Goal: Find specific page/section: Find specific page/section

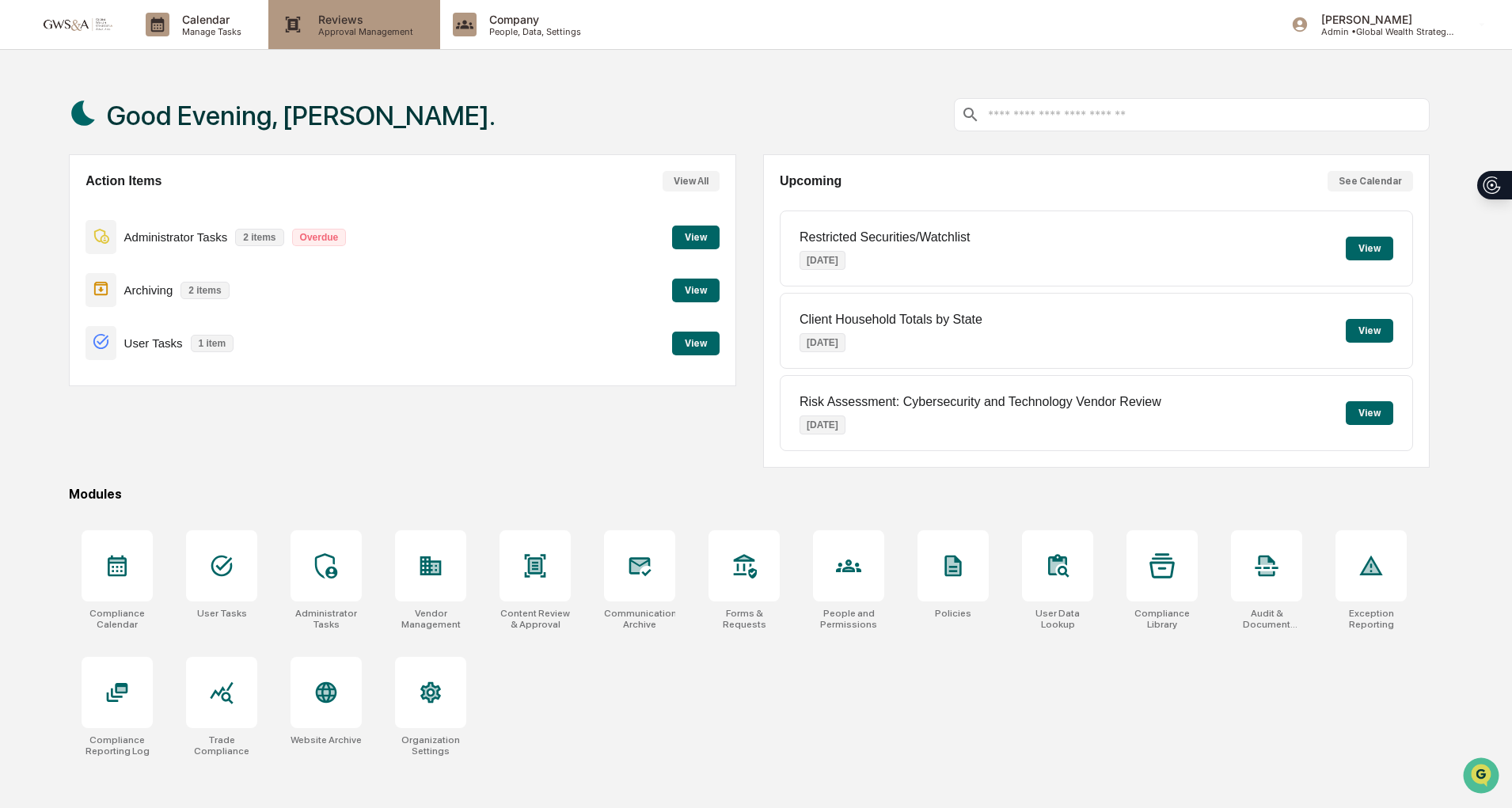
click at [398, 23] on p "Reviews" at bounding box center [363, 19] width 116 height 13
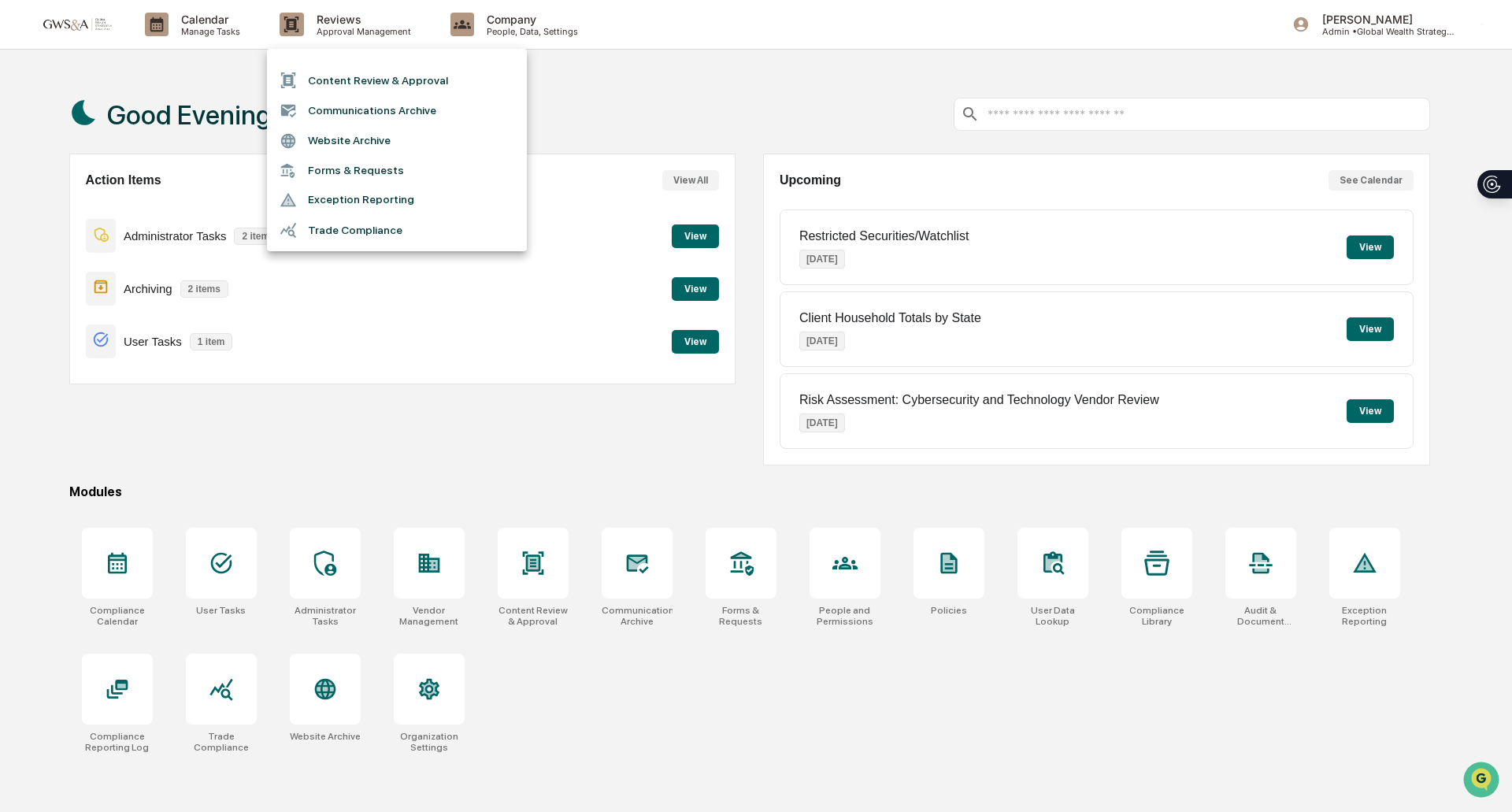
click at [406, 121] on li "Communications Archive" at bounding box center [397, 111] width 260 height 30
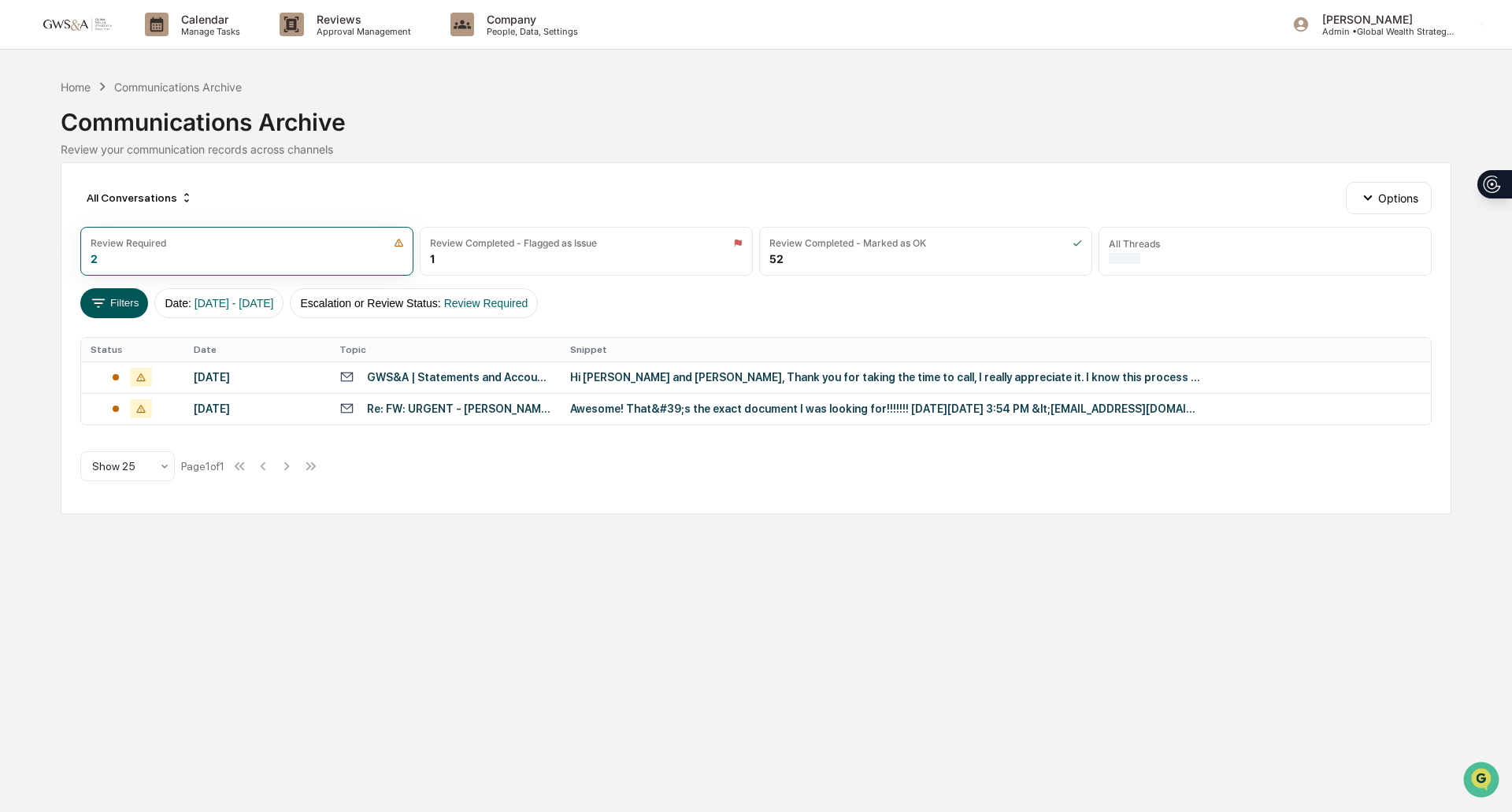
click at [119, 315] on button "Filters" at bounding box center [114, 303] width 68 height 30
click at [1152, 250] on div "All Threads" at bounding box center [1134, 244] width 51 height 12
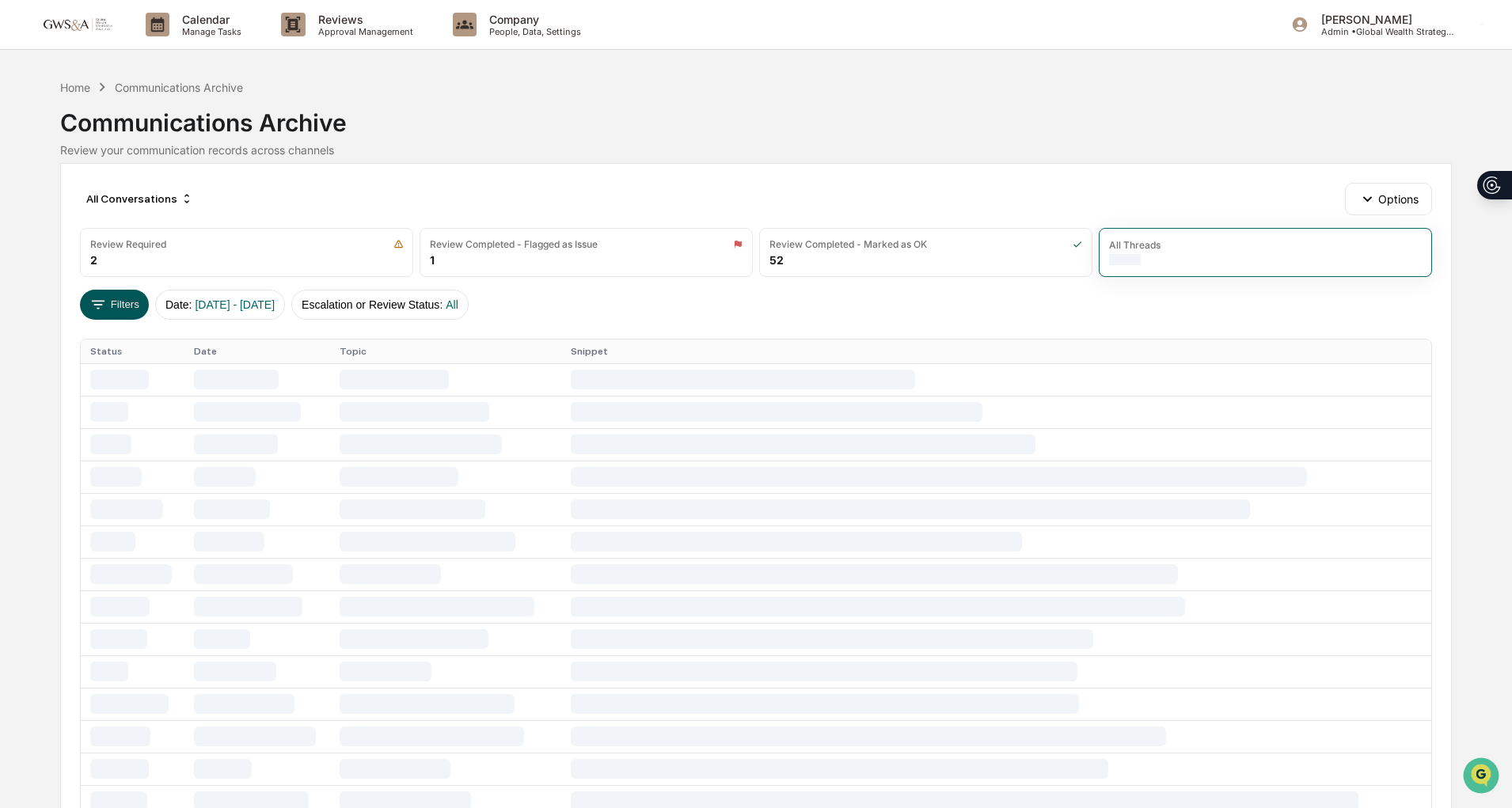
click at [121, 309] on button "Filters" at bounding box center [114, 305] width 69 height 30
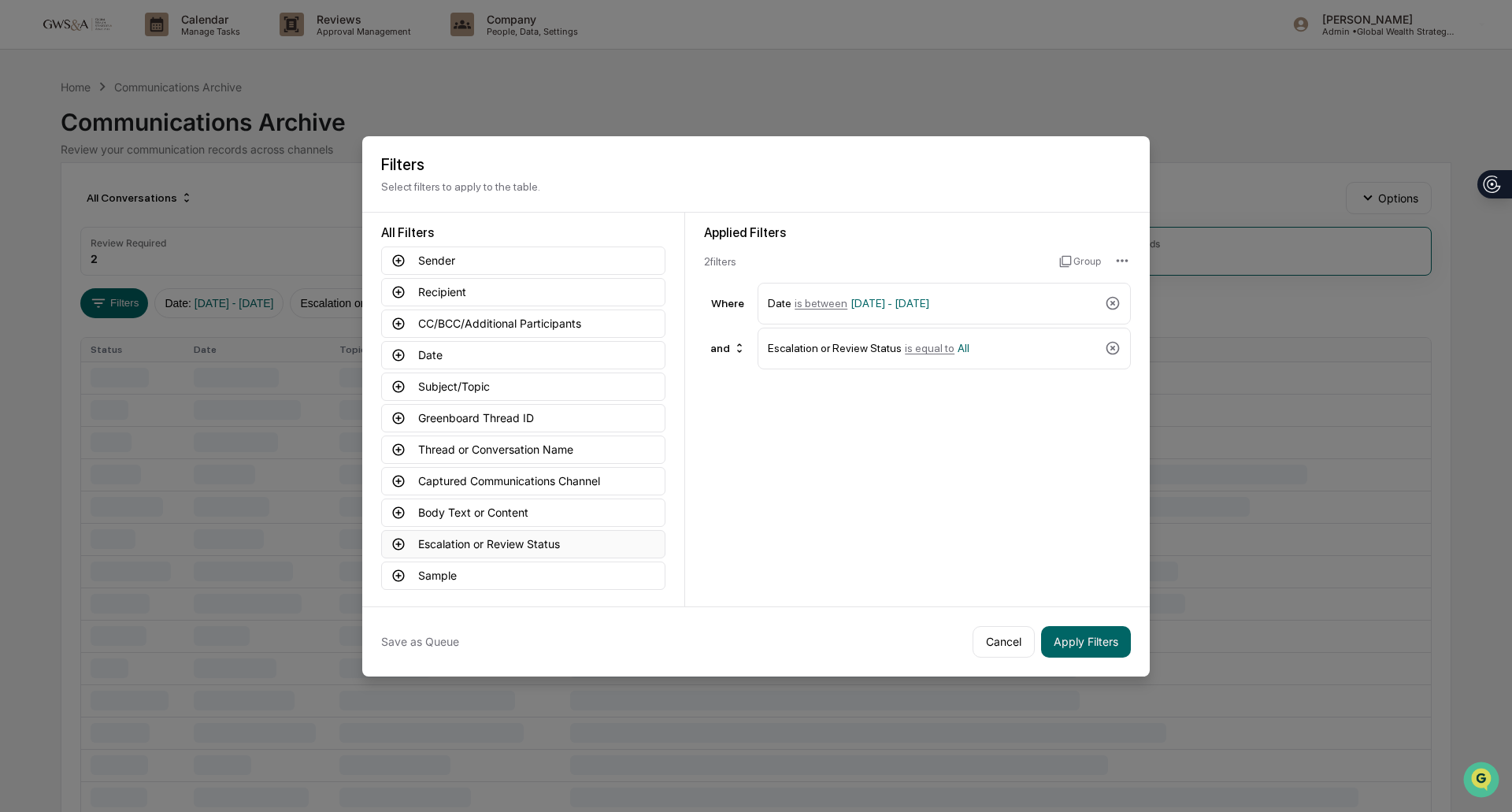
click at [492, 536] on button "Escalation or Review Status" at bounding box center [523, 544] width 285 height 28
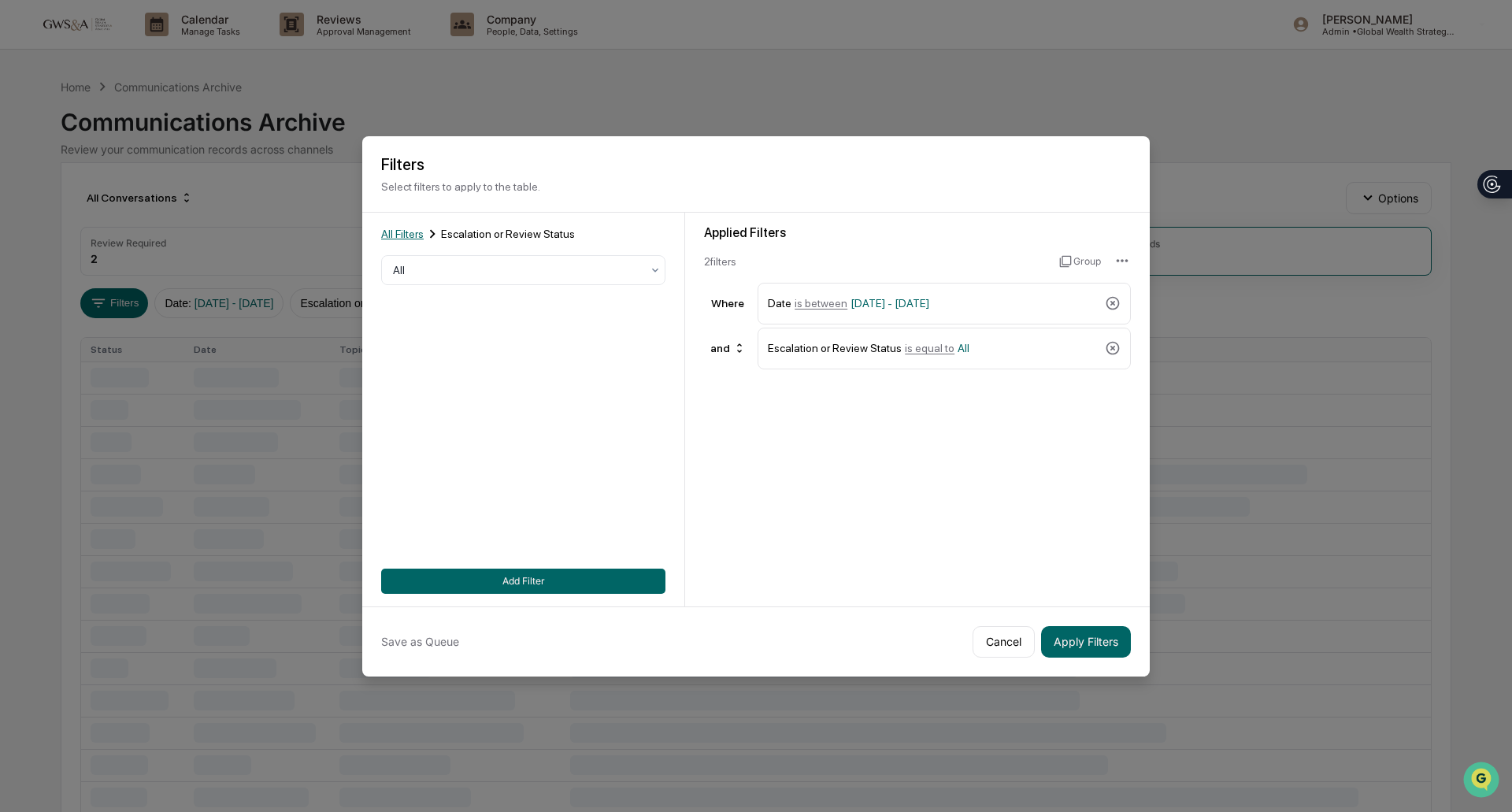
click at [411, 228] on span "All Filters" at bounding box center [402, 233] width 42 height 12
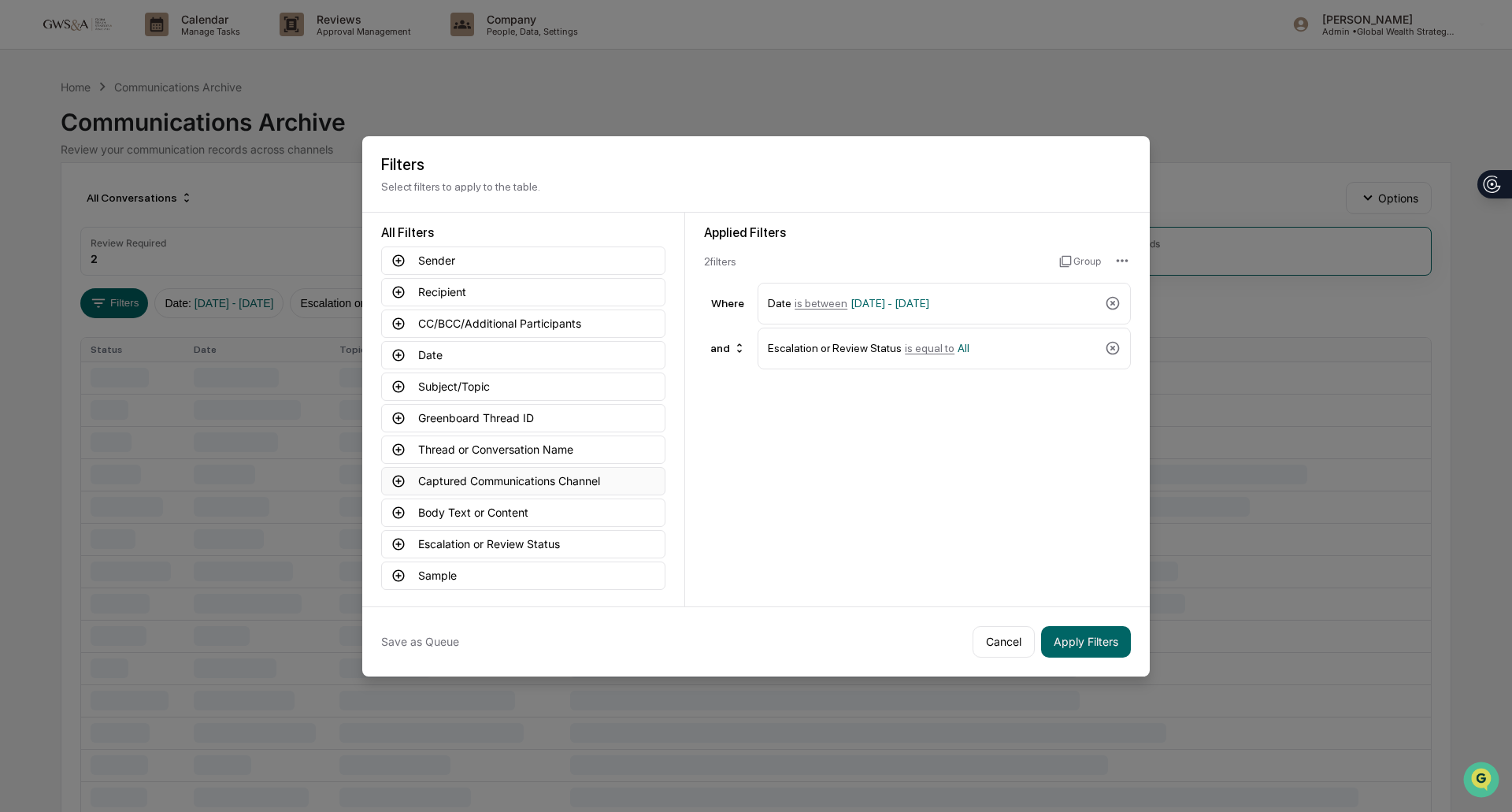
click at [467, 476] on button "Captured Communications Channel" at bounding box center [523, 481] width 285 height 28
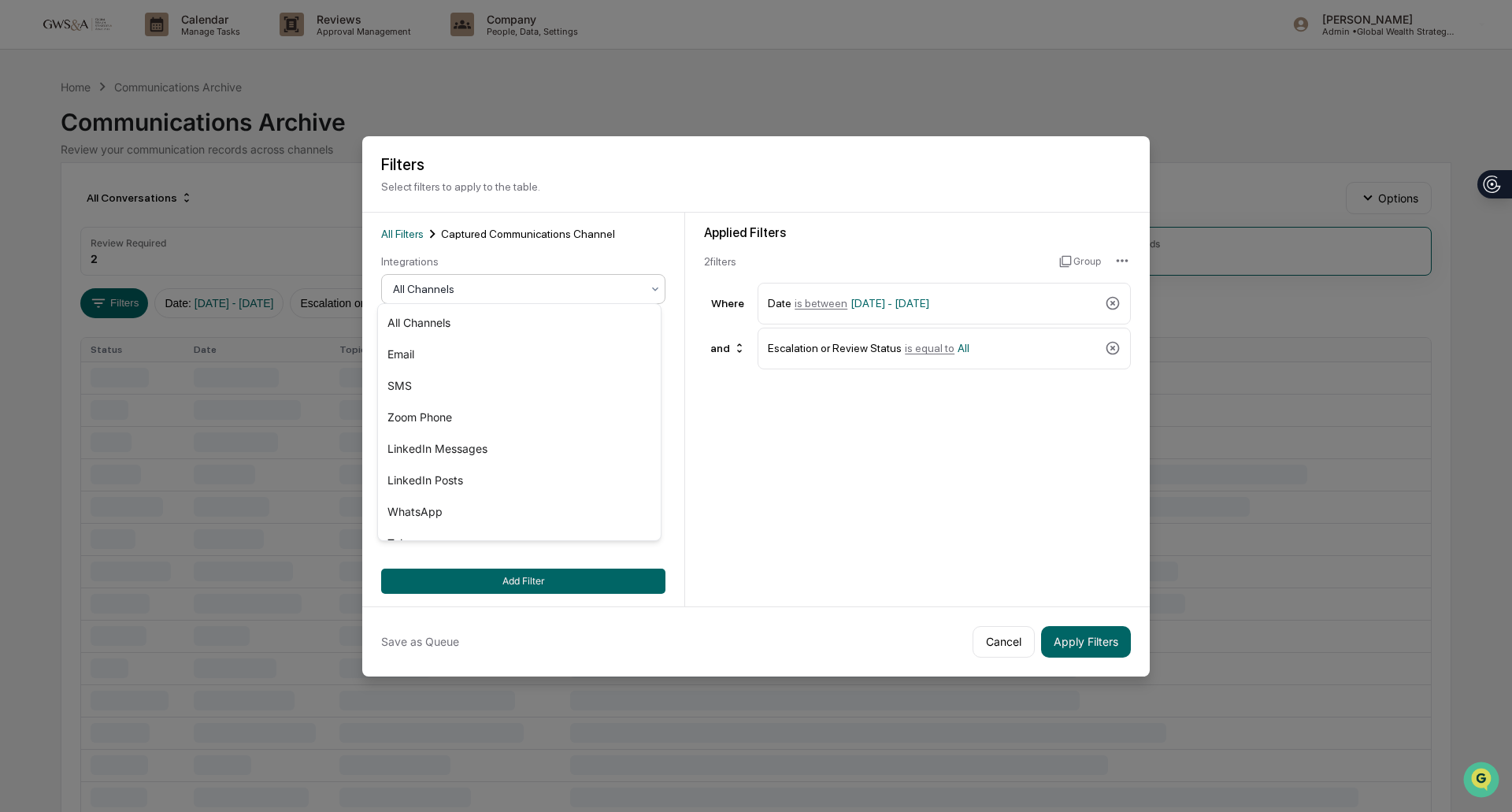
click at [524, 278] on div "All Channels" at bounding box center [517, 289] width 264 height 22
click at [527, 391] on div "SMS" at bounding box center [520, 386] width 283 height 32
click at [1080, 638] on button "Apply Filters" at bounding box center [1086, 642] width 90 height 32
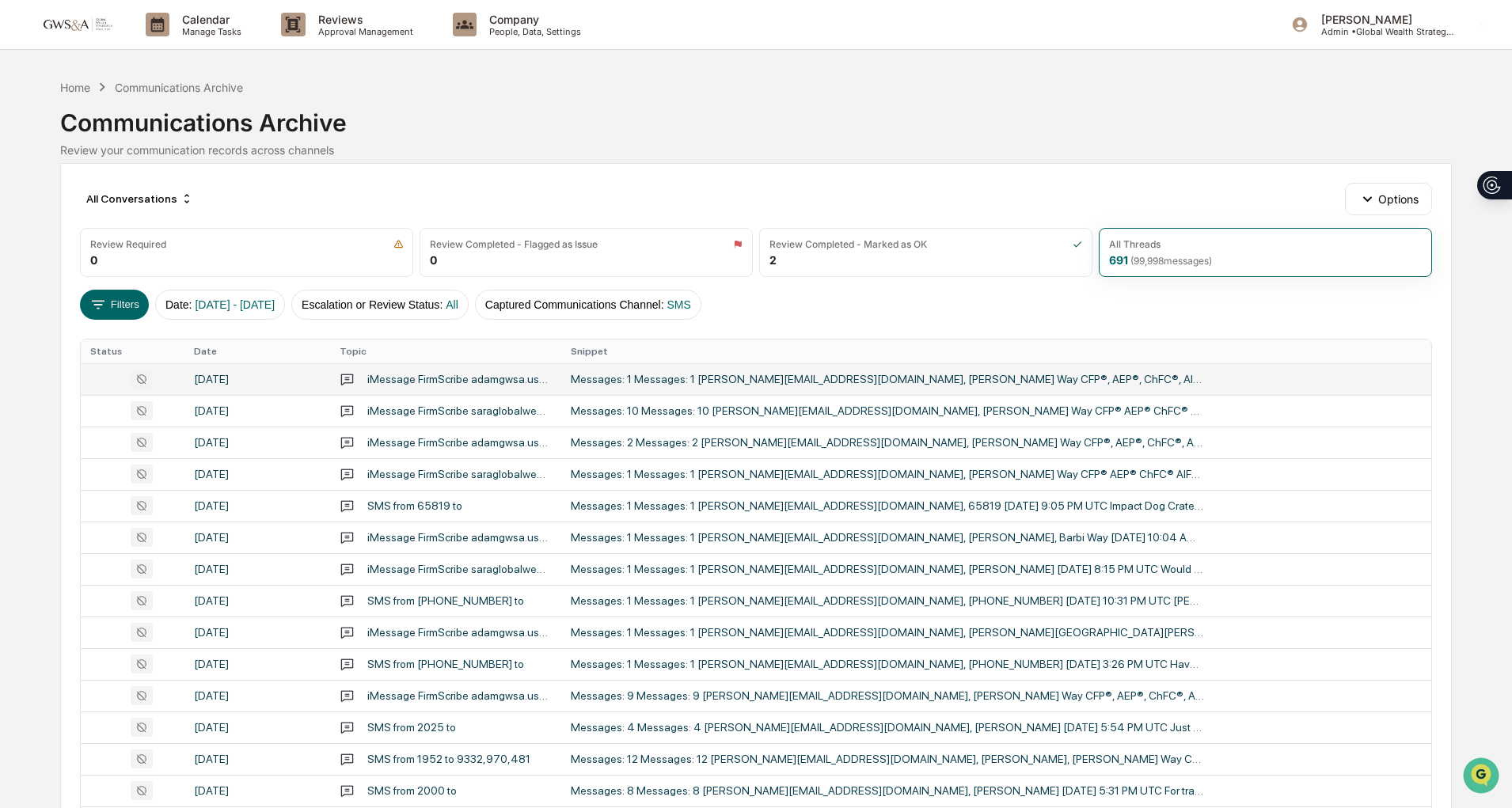
click at [835, 386] on td "Messages: 1 Messages: 1 [PERSON_NAME][EMAIL_ADDRESS][DOMAIN_NAME], [PERSON_NAME…" at bounding box center [995, 379] width 869 height 32
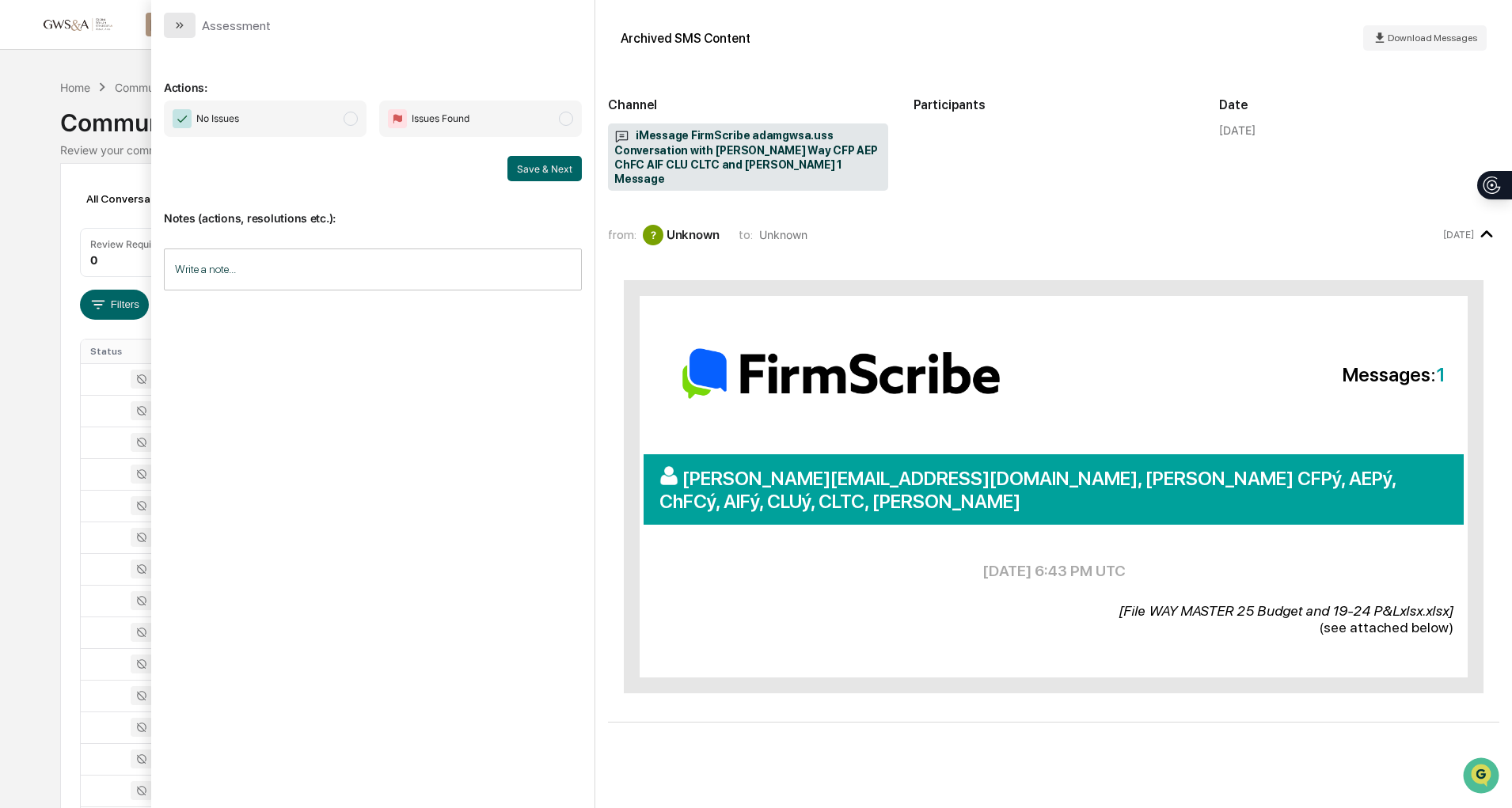
click at [177, 31] on icon "modal" at bounding box center [179, 24] width 12 height 12
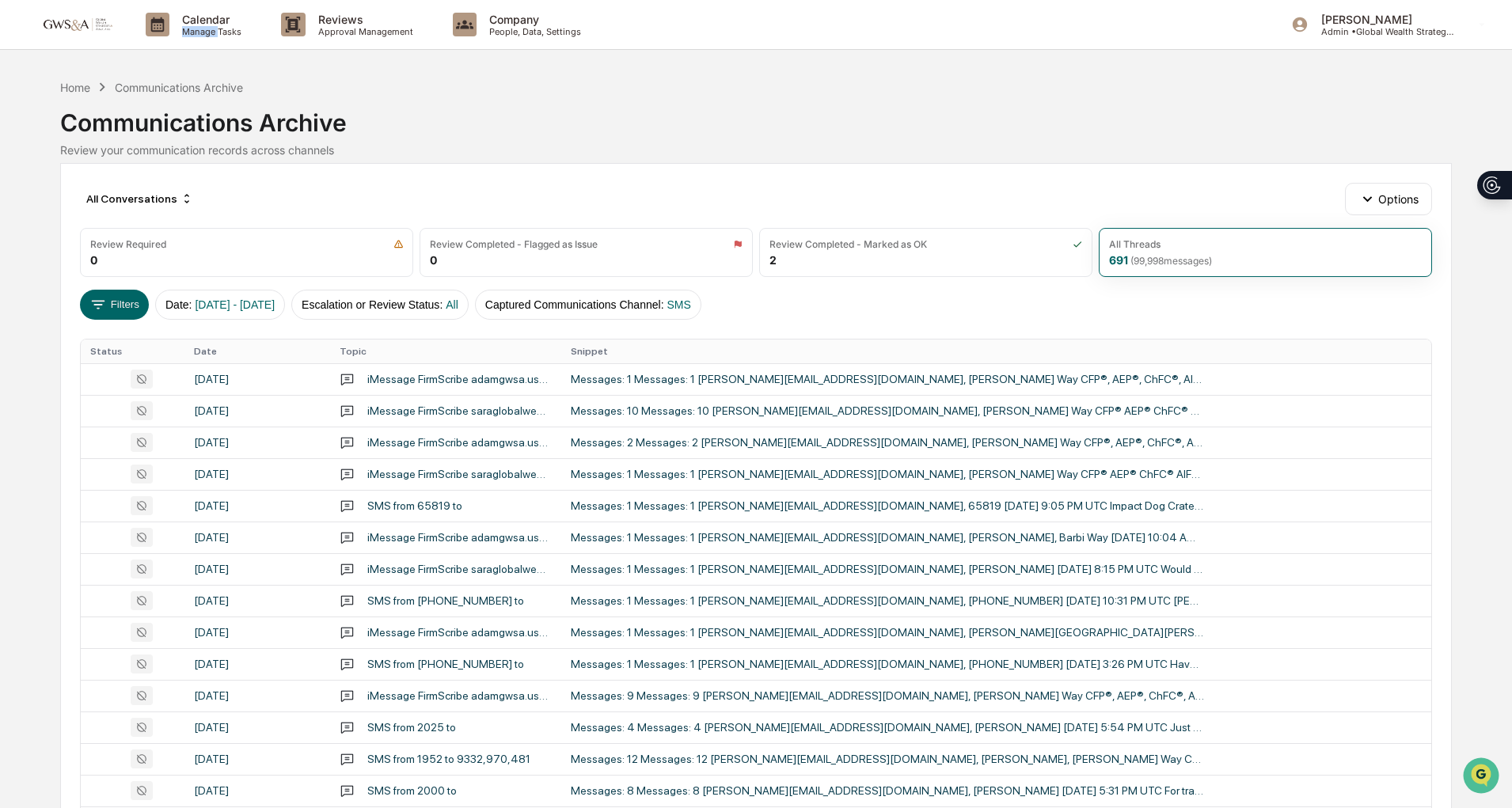
click at [177, 31] on p "Manage Tasks" at bounding box center [209, 32] width 80 height 11
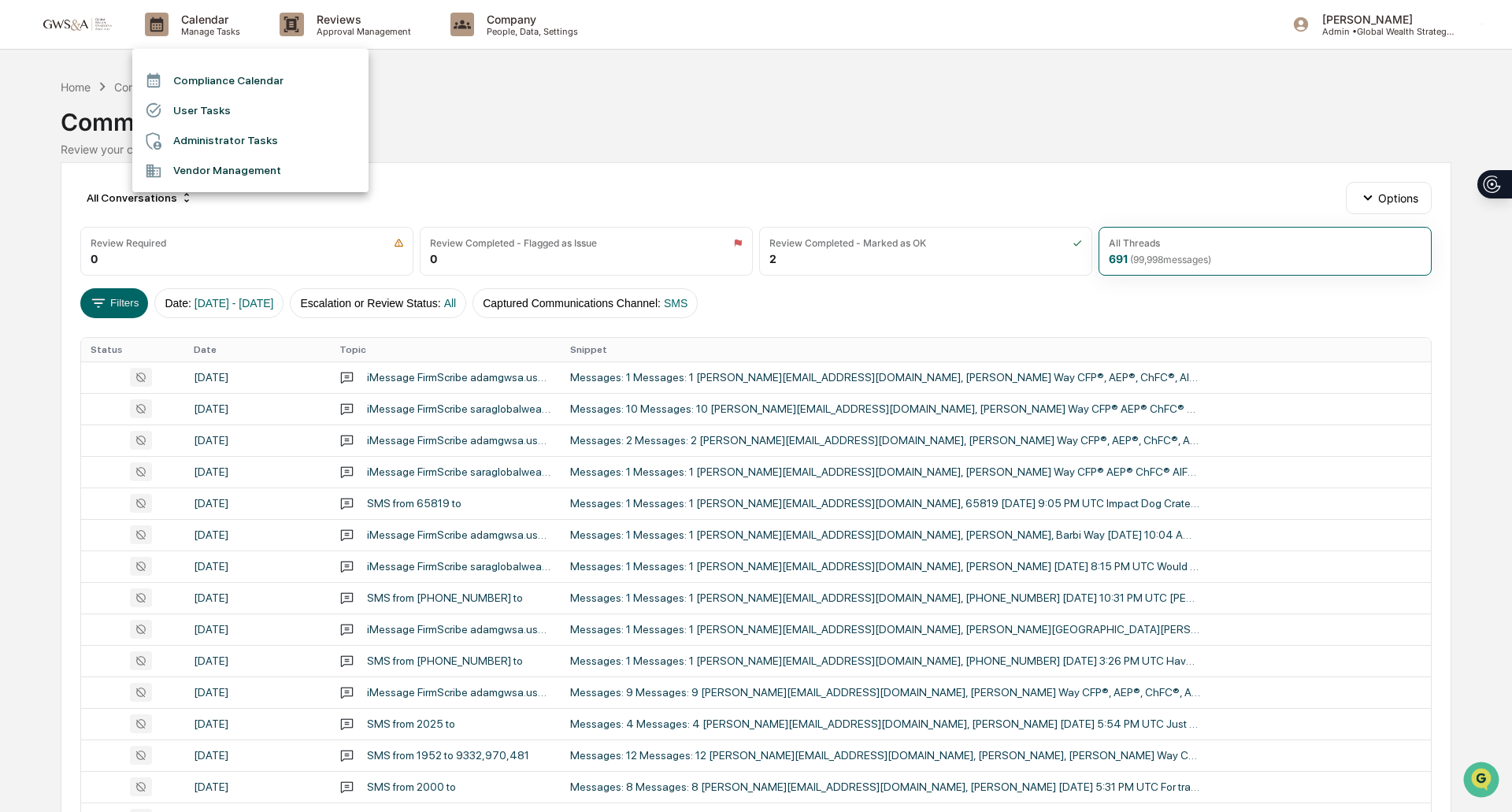
click at [608, 412] on div at bounding box center [756, 406] width 1512 height 812
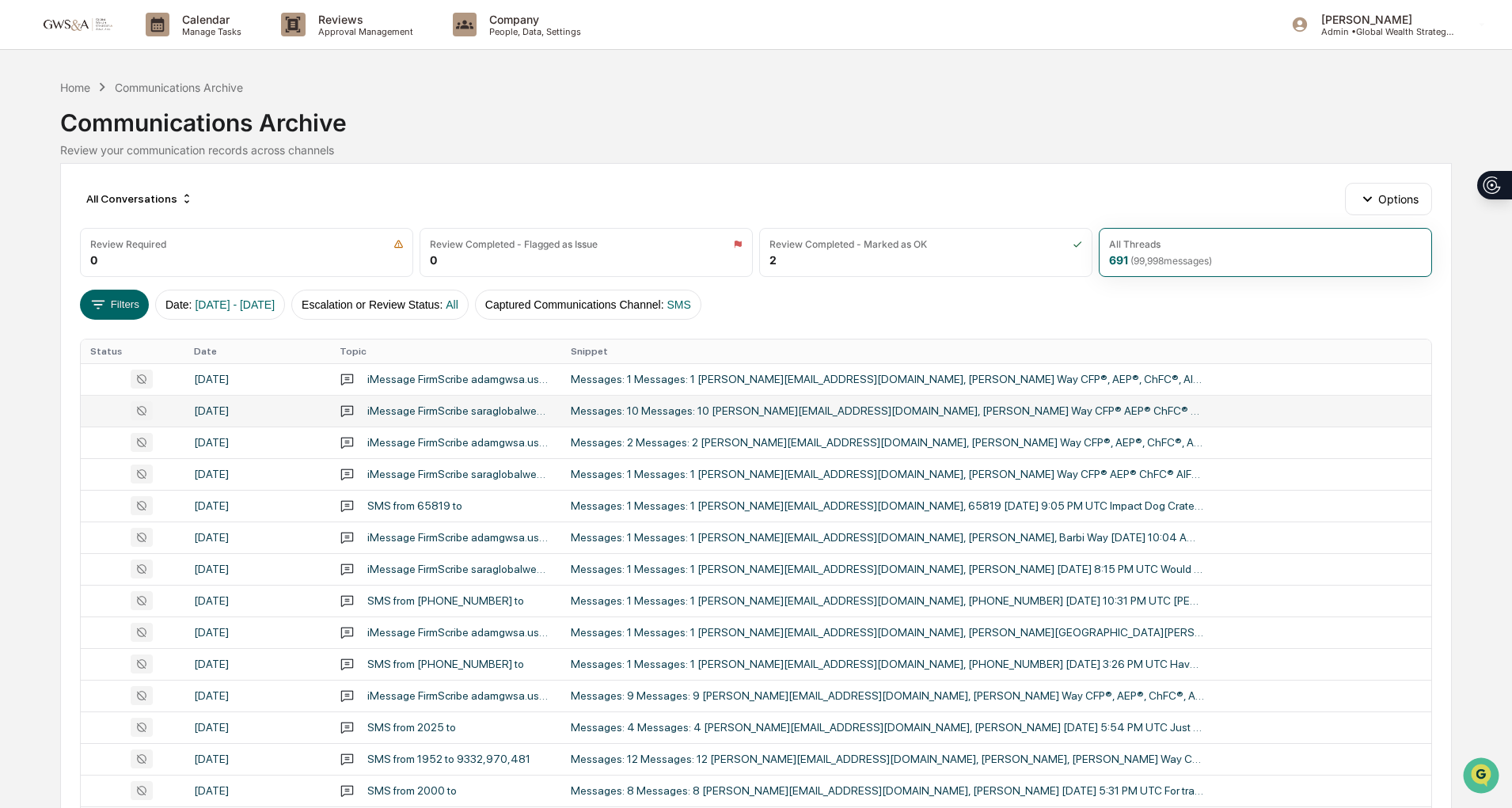
click at [615, 410] on div "Messages: 10 Messages: 10 [PERSON_NAME][EMAIL_ADDRESS][DOMAIN_NAME], [PERSON_NA…" at bounding box center [886, 410] width 633 height 12
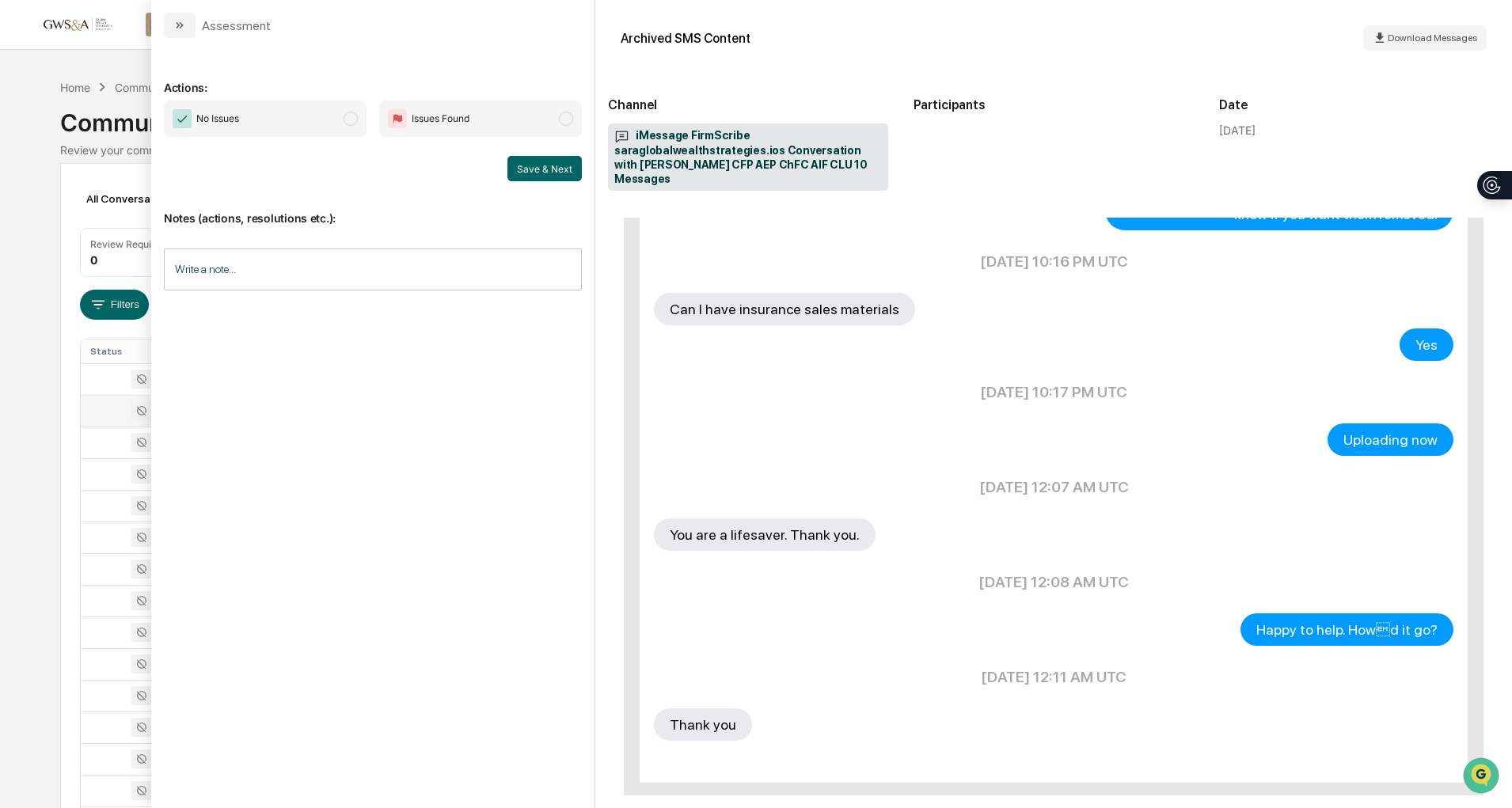
scroll to position [722, 0]
click at [183, 32] on button "modal" at bounding box center [180, 24] width 32 height 25
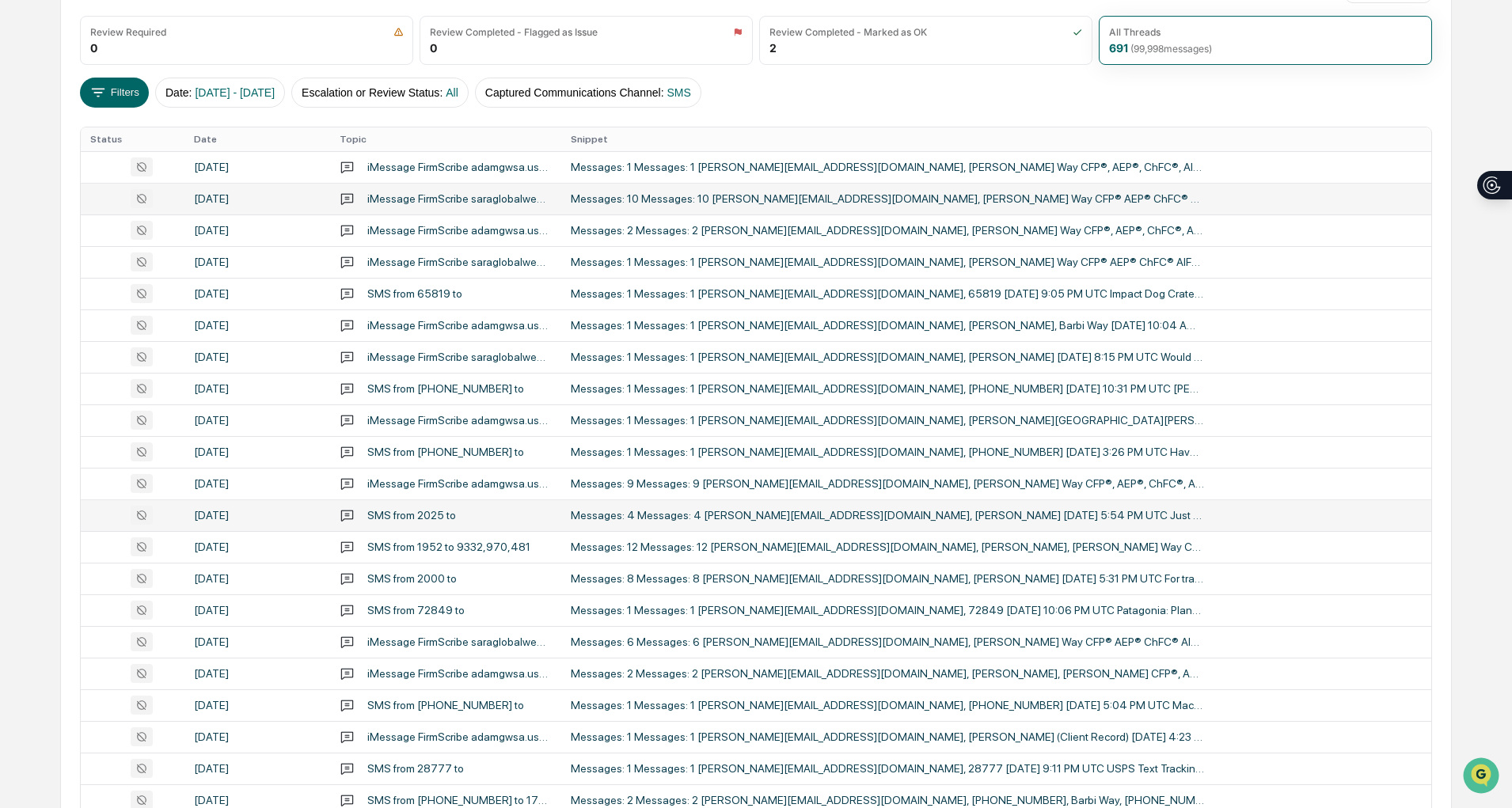
scroll to position [213, 0]
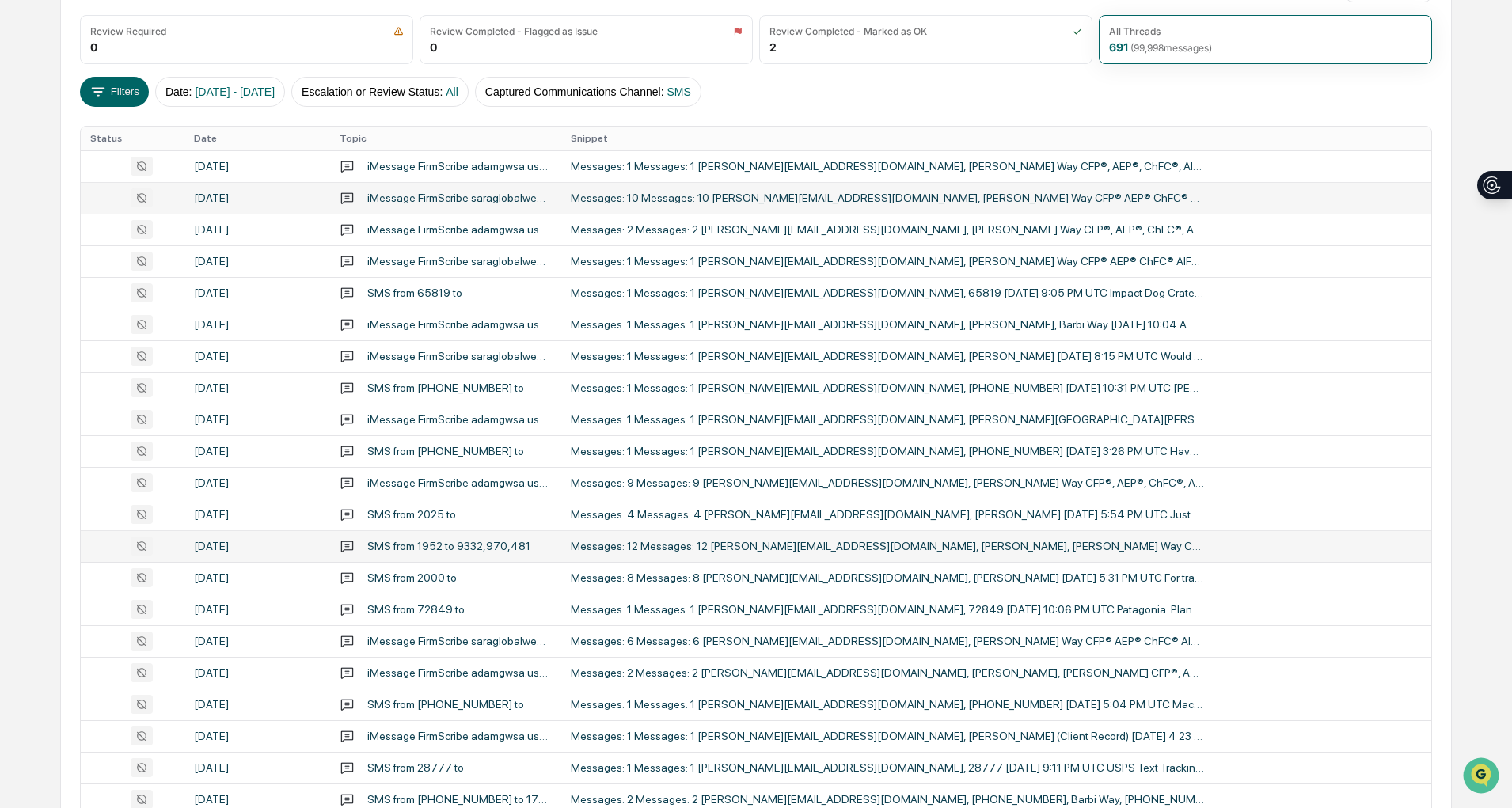
click at [931, 547] on div "Messages: 12 Messages: 12 [PERSON_NAME][EMAIL_ADDRESS][DOMAIN_NAME], [PERSON_NA…" at bounding box center [886, 546] width 633 height 12
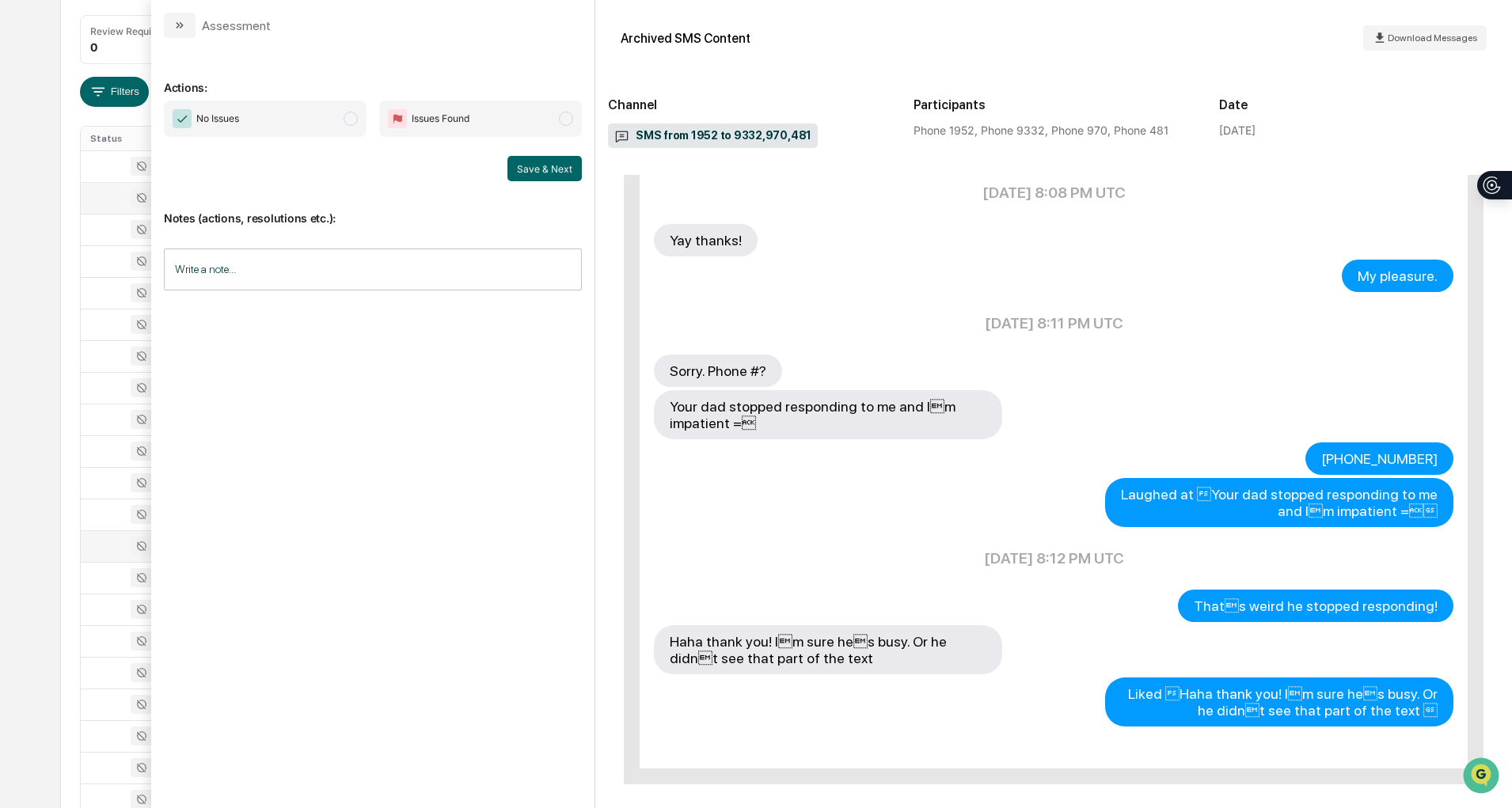
scroll to position [8, 0]
click at [182, 12] on button "modal" at bounding box center [180, 24] width 32 height 25
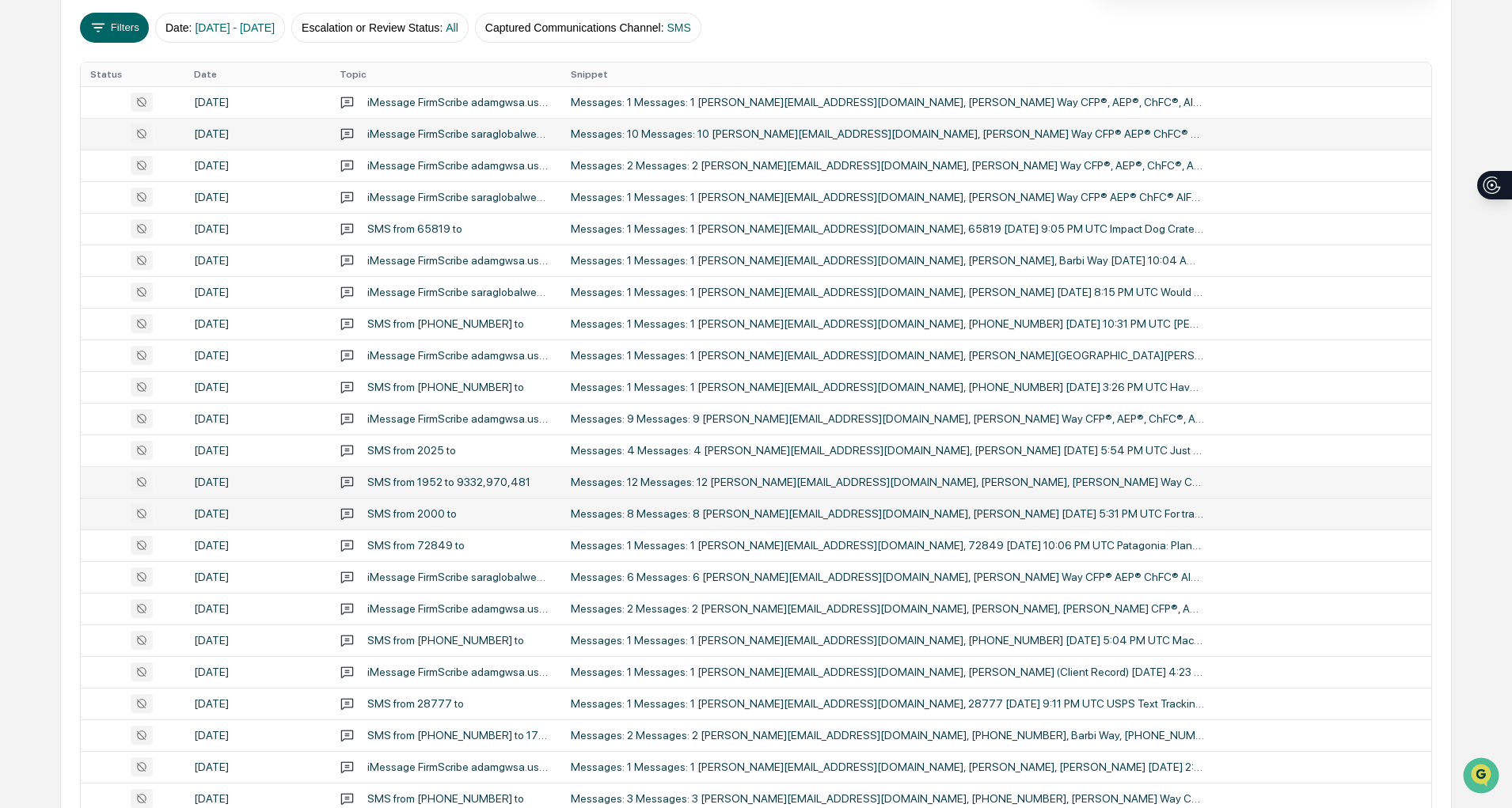
scroll to position [277, 0]
click at [870, 572] on div "Messages: 6 Messages: 6 [PERSON_NAME][EMAIL_ADDRESS][DOMAIN_NAME], [PERSON_NAME…" at bounding box center [886, 576] width 633 height 12
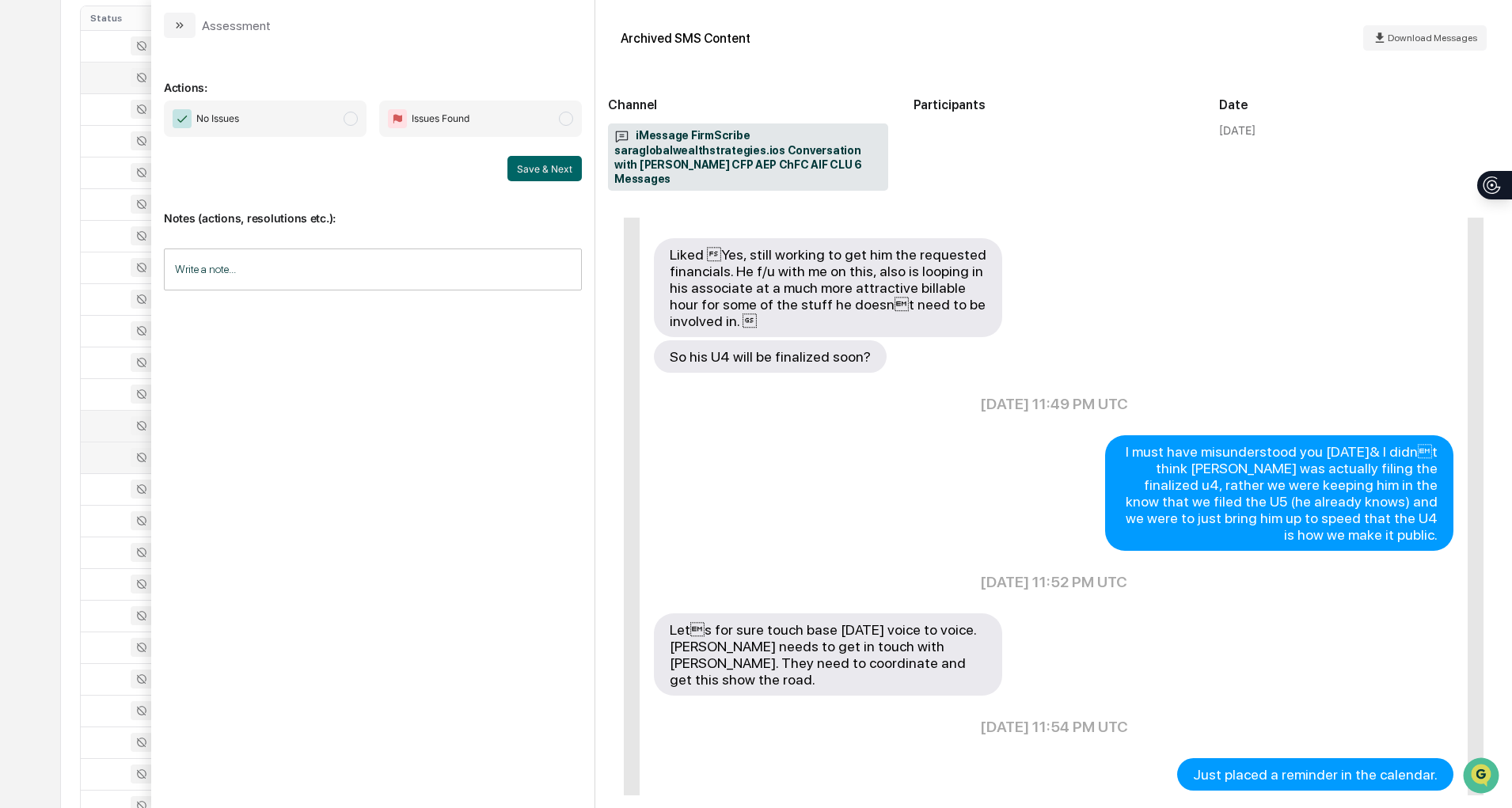
scroll to position [357, 0]
click at [180, 19] on icon "modal" at bounding box center [179, 24] width 12 height 12
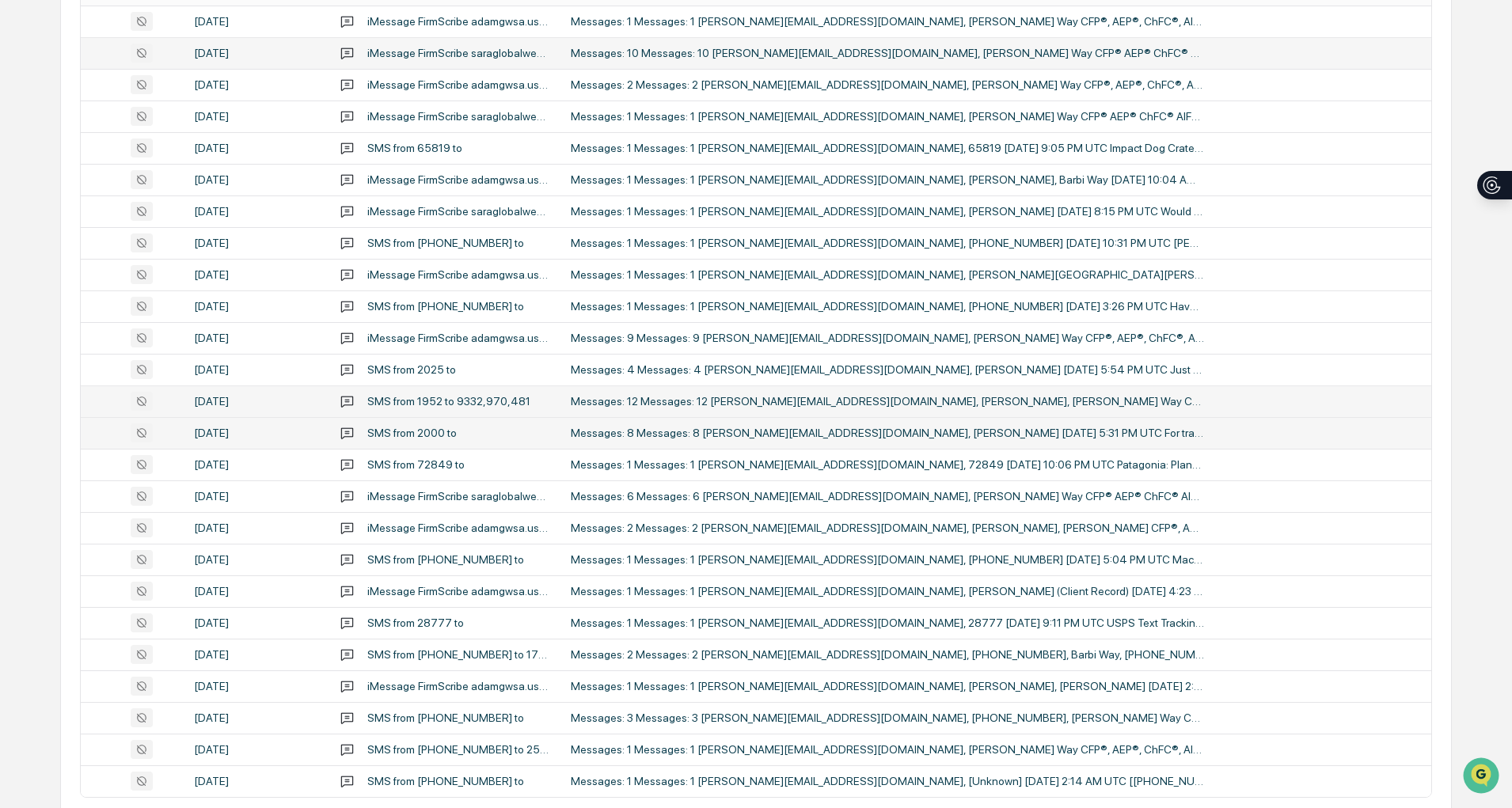
click at [856, 435] on div "Messages: 8 Messages: 8 [PERSON_NAME][EMAIL_ADDRESS][DOMAIN_NAME], [PERSON_NAME…" at bounding box center [886, 432] width 633 height 12
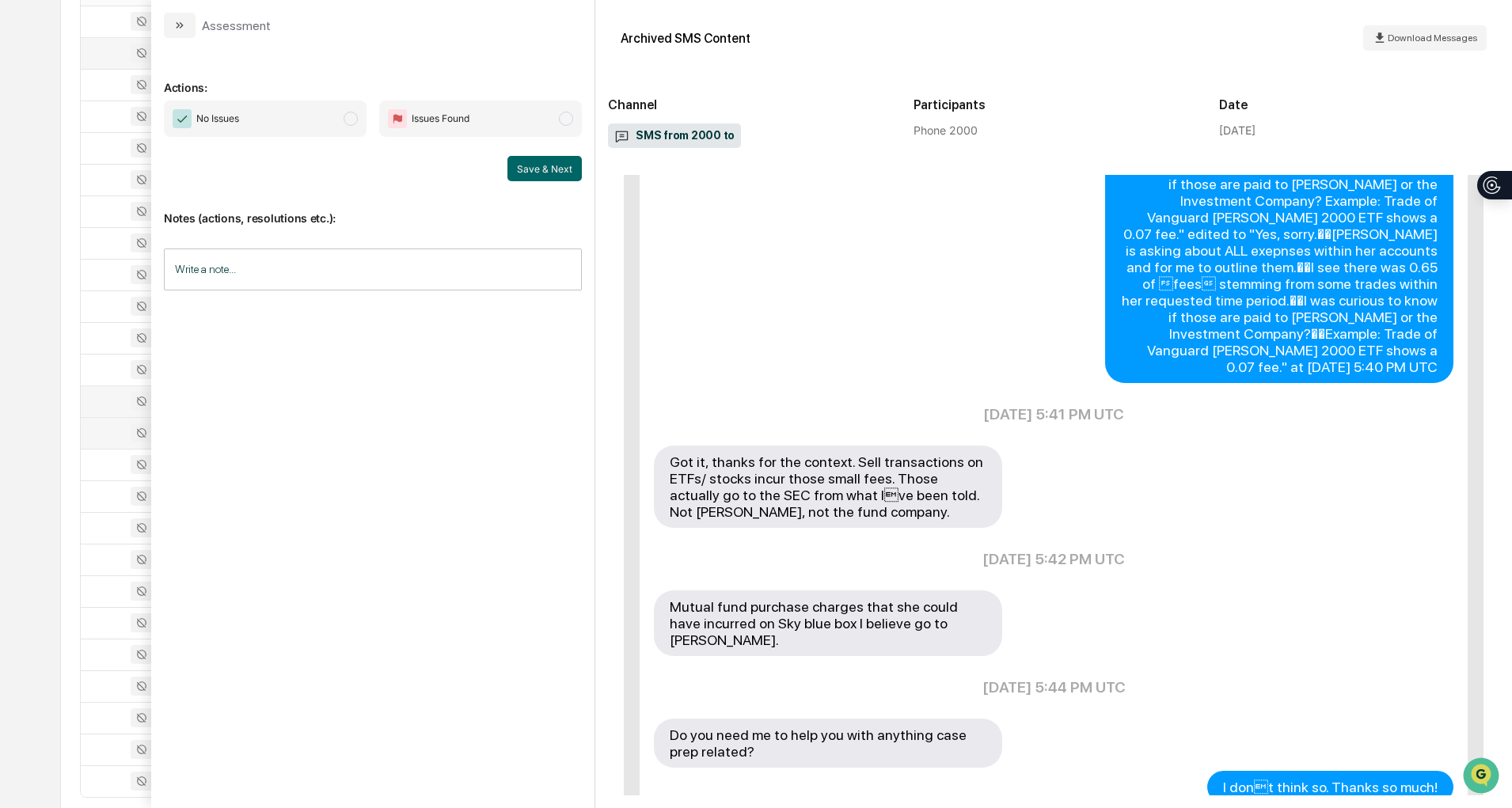
scroll to position [860, 0]
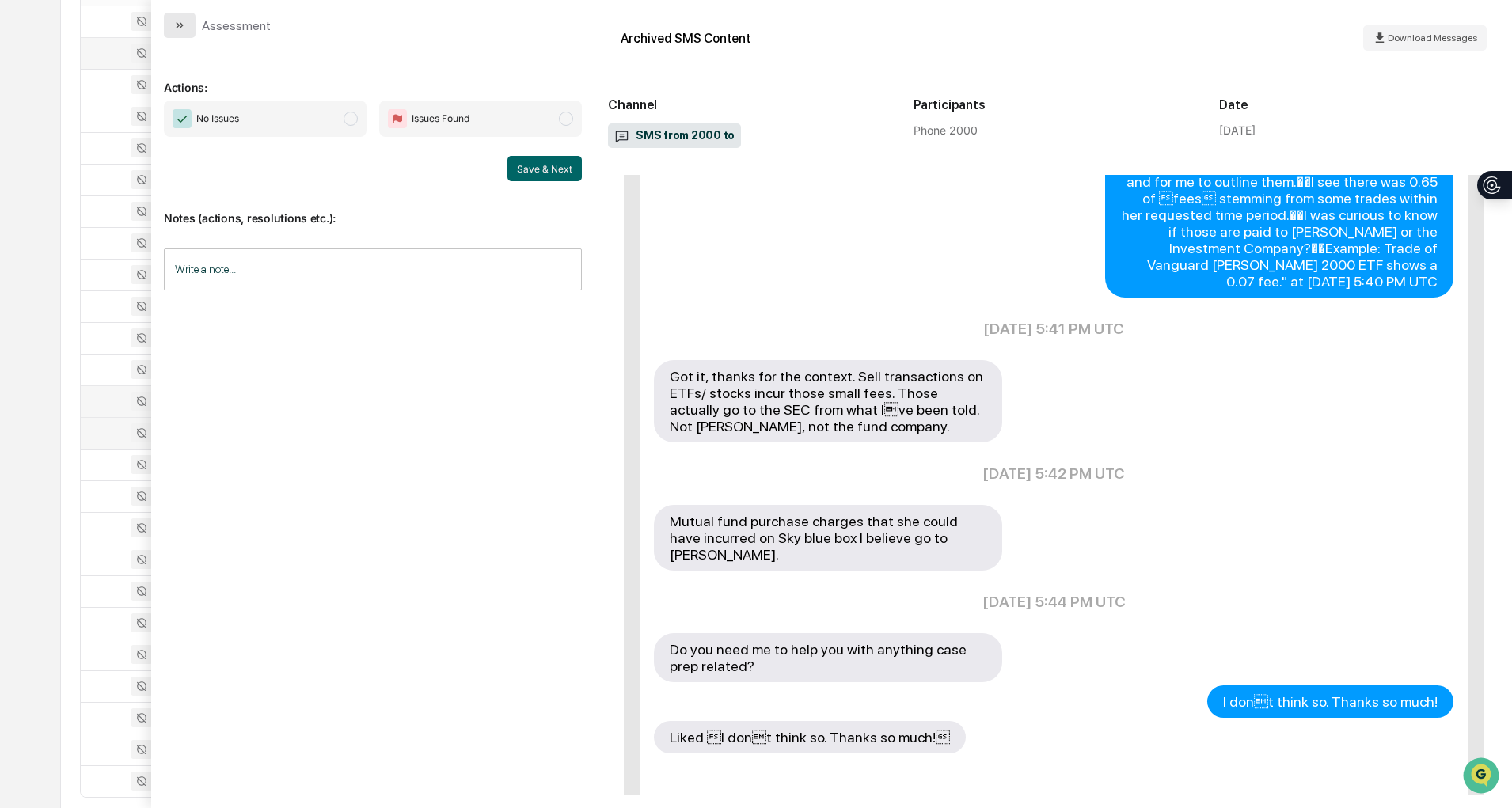
click at [183, 24] on icon "modal" at bounding box center [179, 24] width 12 height 12
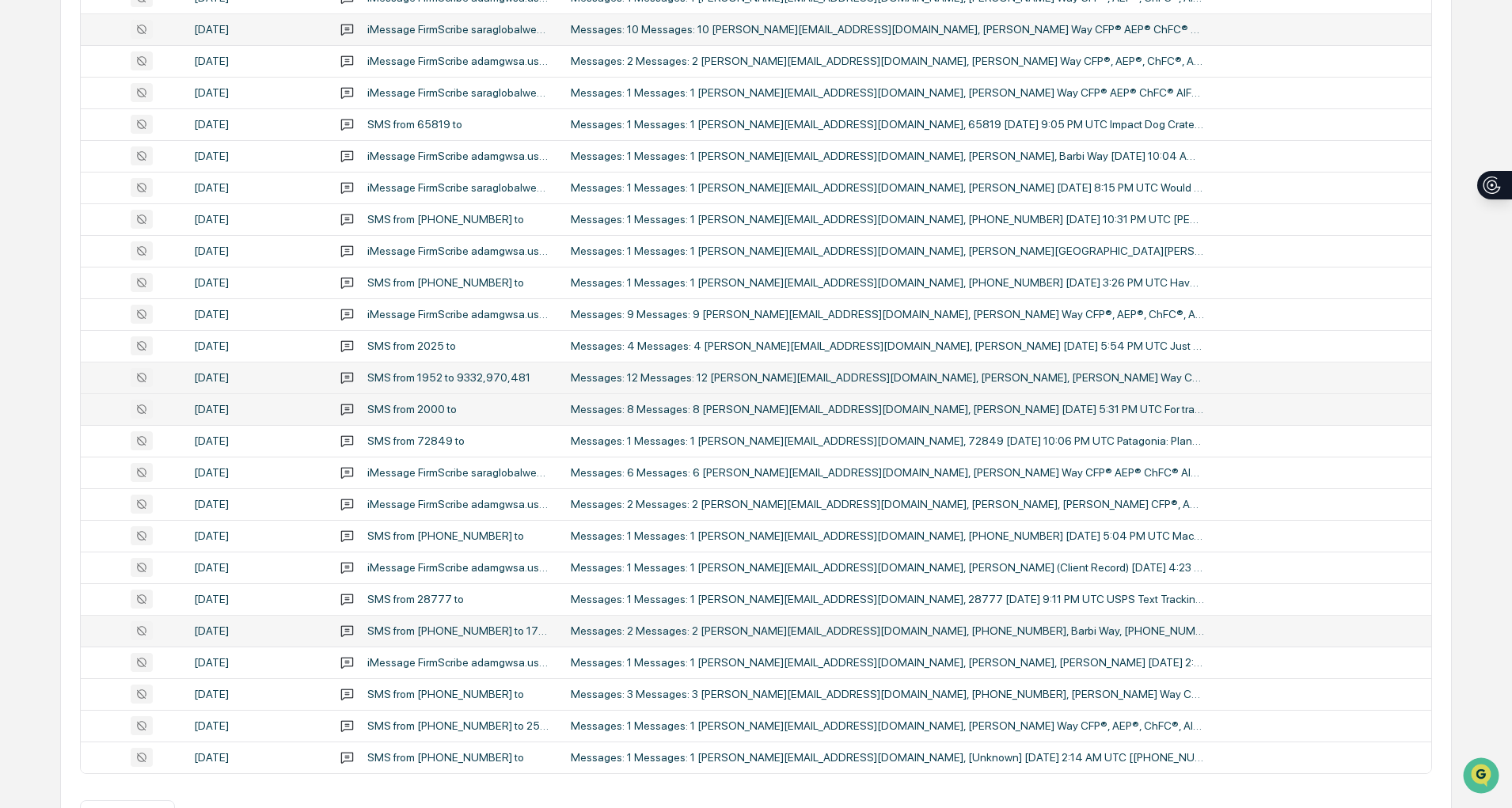
scroll to position [382, 0]
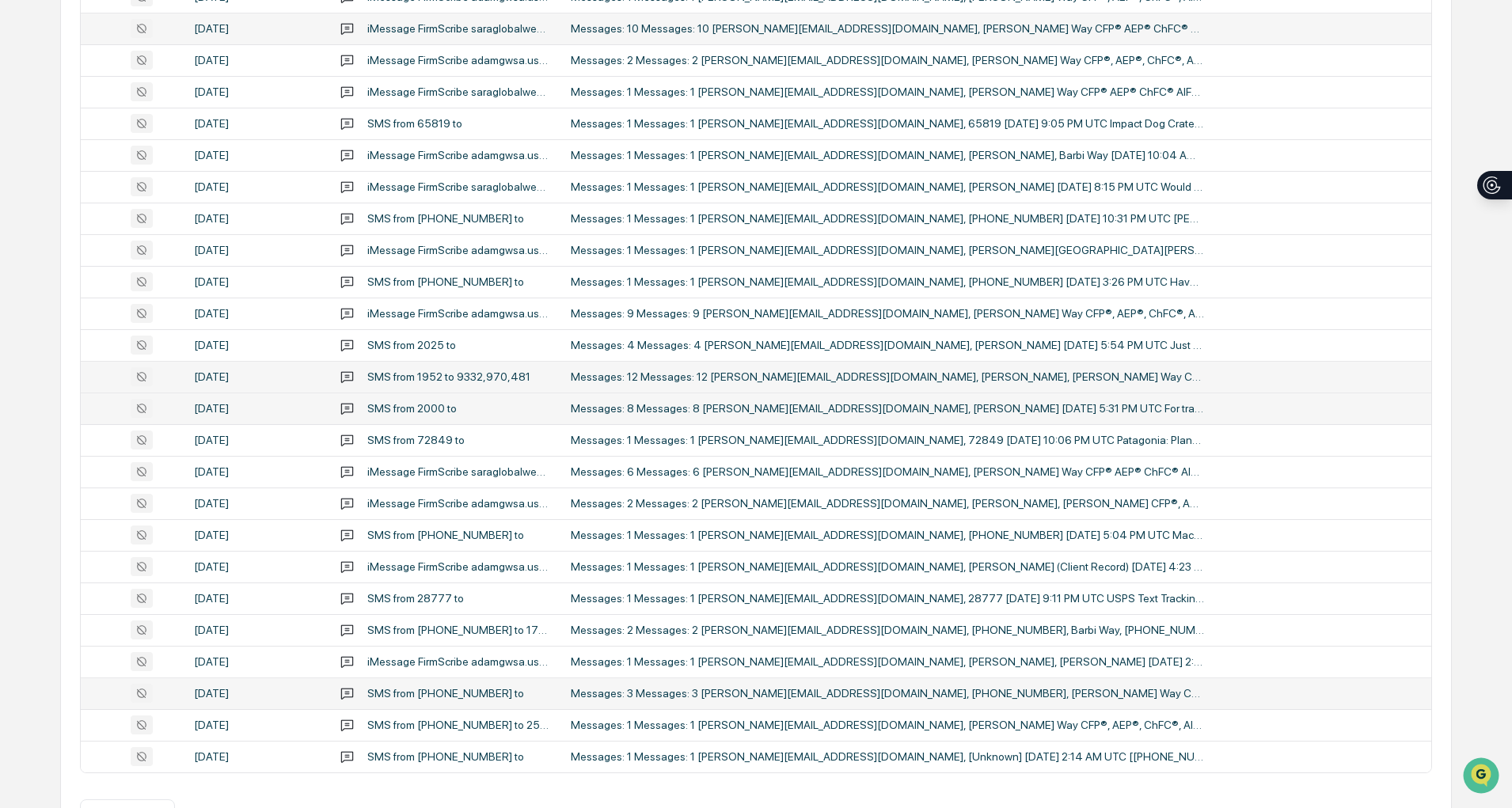
click at [825, 693] on div "Messages: 3 Messages: 3 [PERSON_NAME][EMAIL_ADDRESS][DOMAIN_NAME], [PHONE_NUMBE…" at bounding box center [886, 692] width 633 height 12
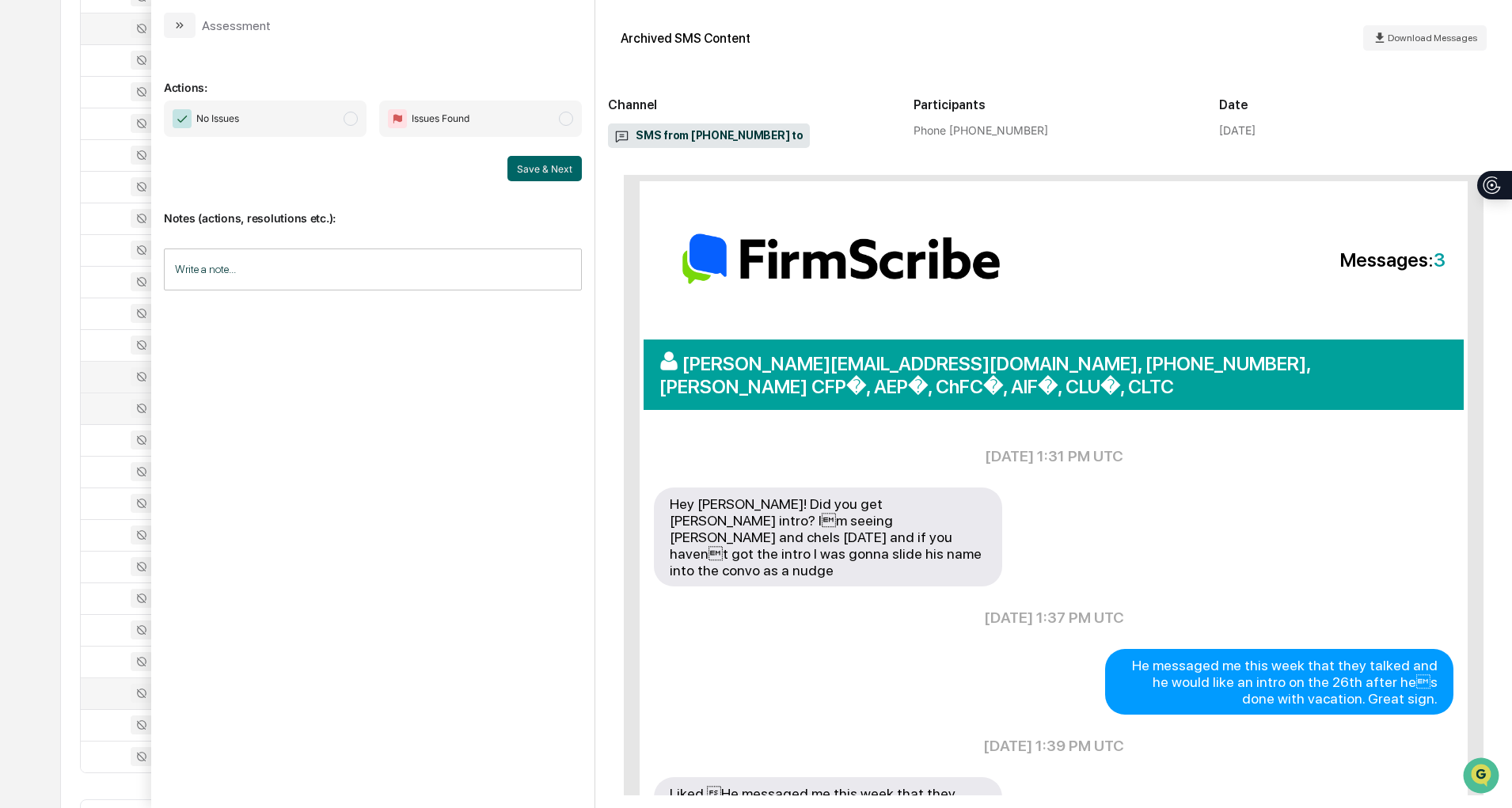
scroll to position [172, 0]
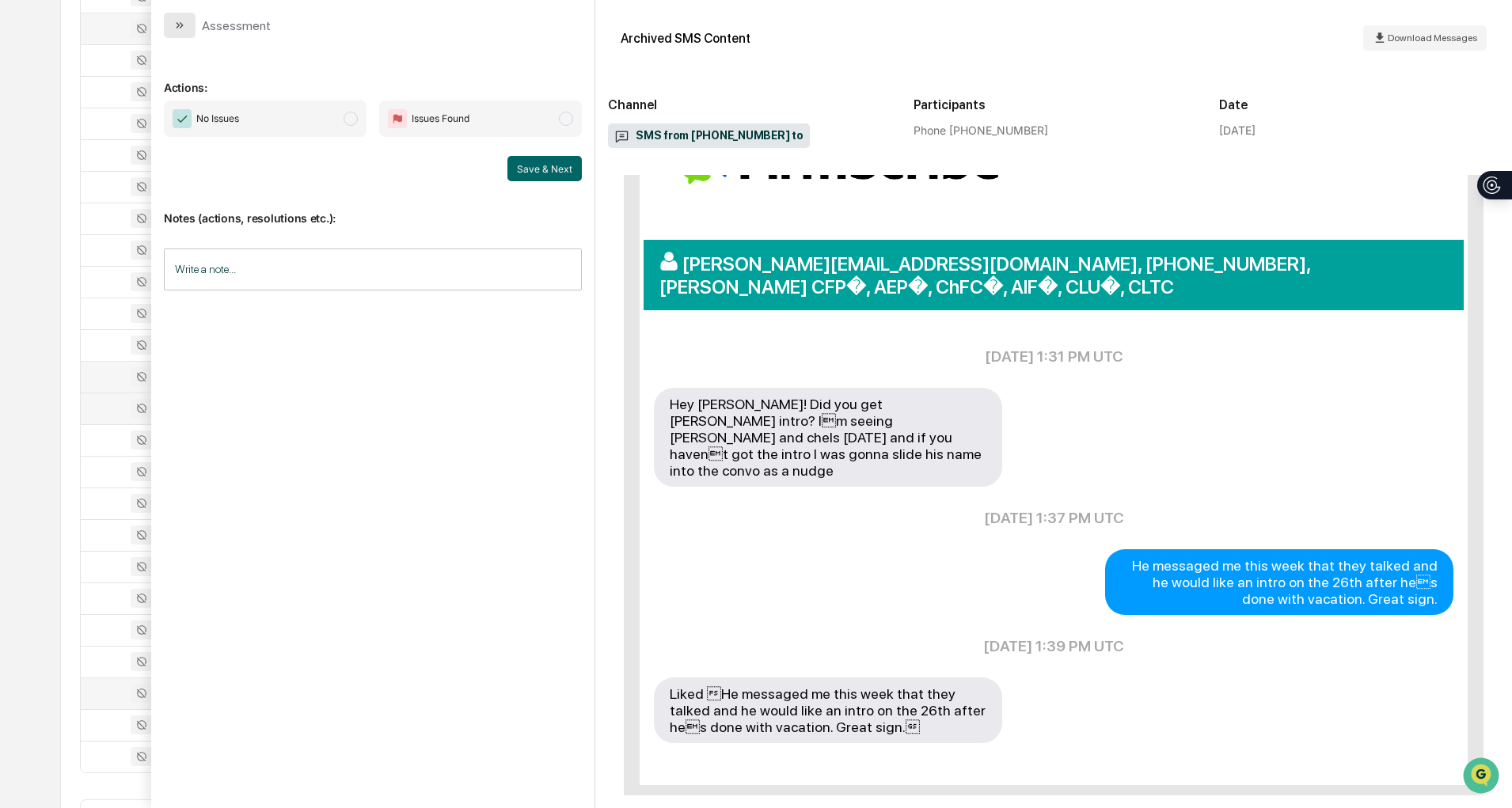
click at [186, 24] on button "modal" at bounding box center [180, 24] width 32 height 25
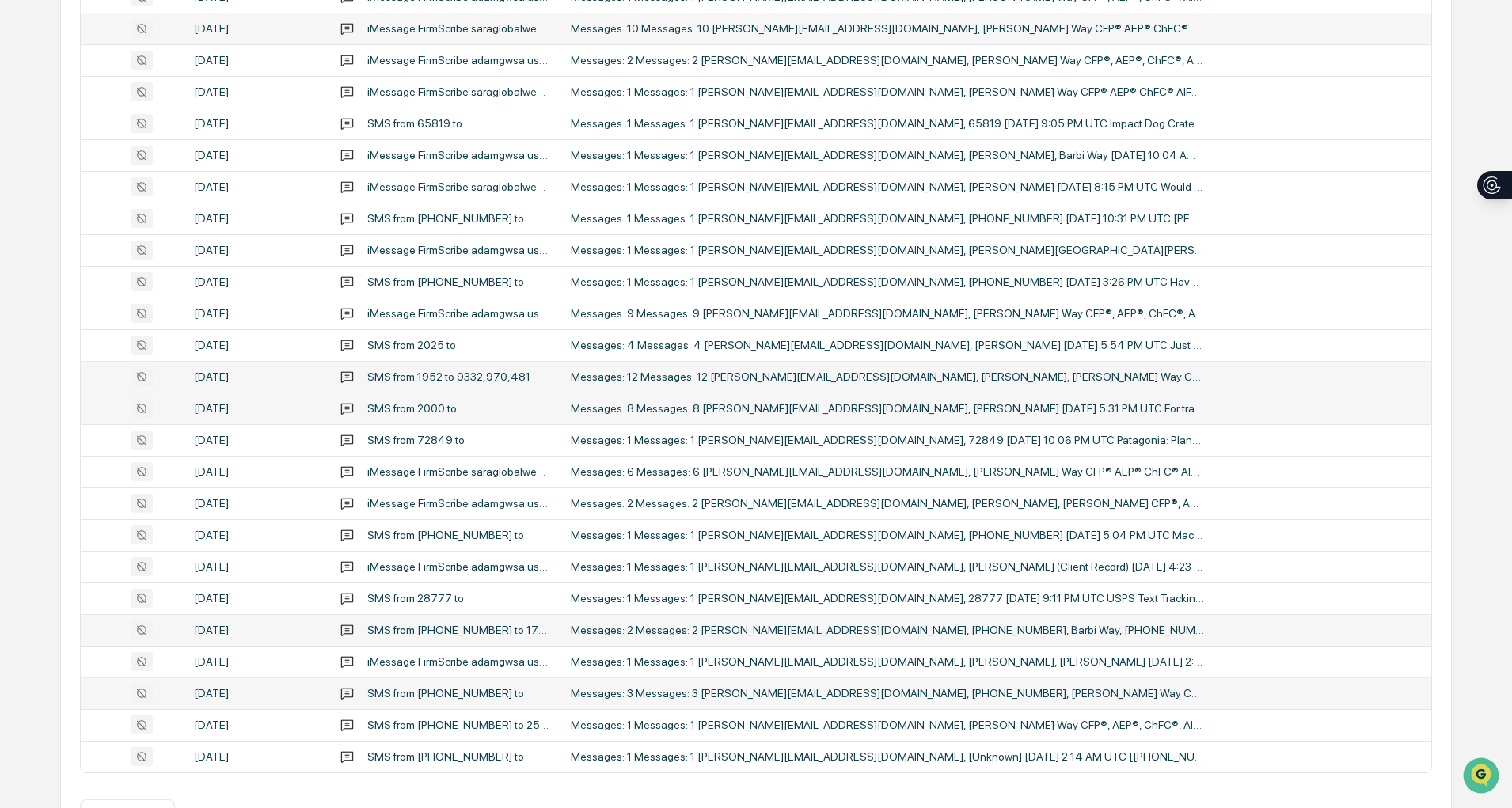
scroll to position [436, 0]
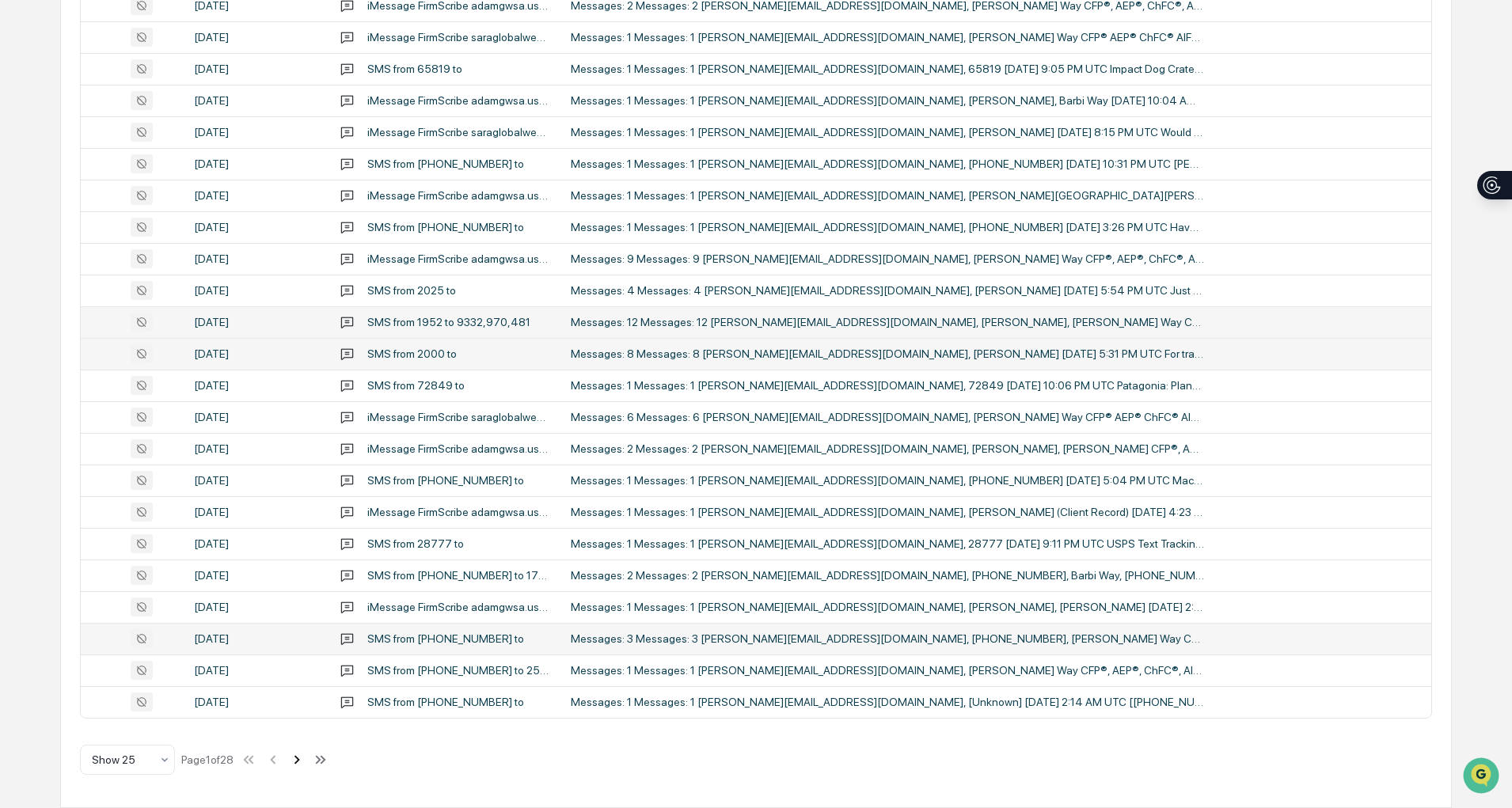
click at [294, 764] on icon at bounding box center [296, 759] width 18 height 18
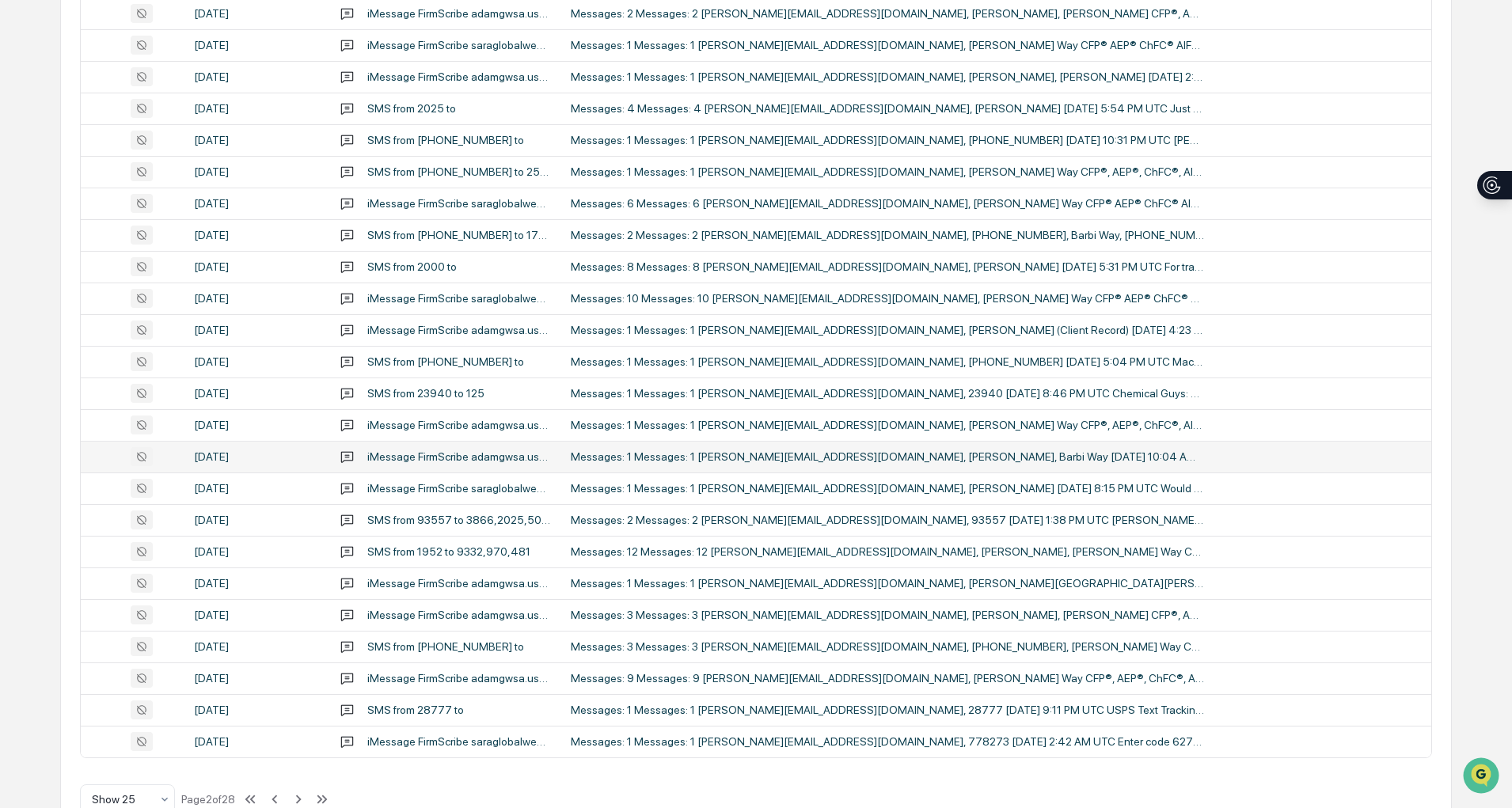
scroll to position [394, 0]
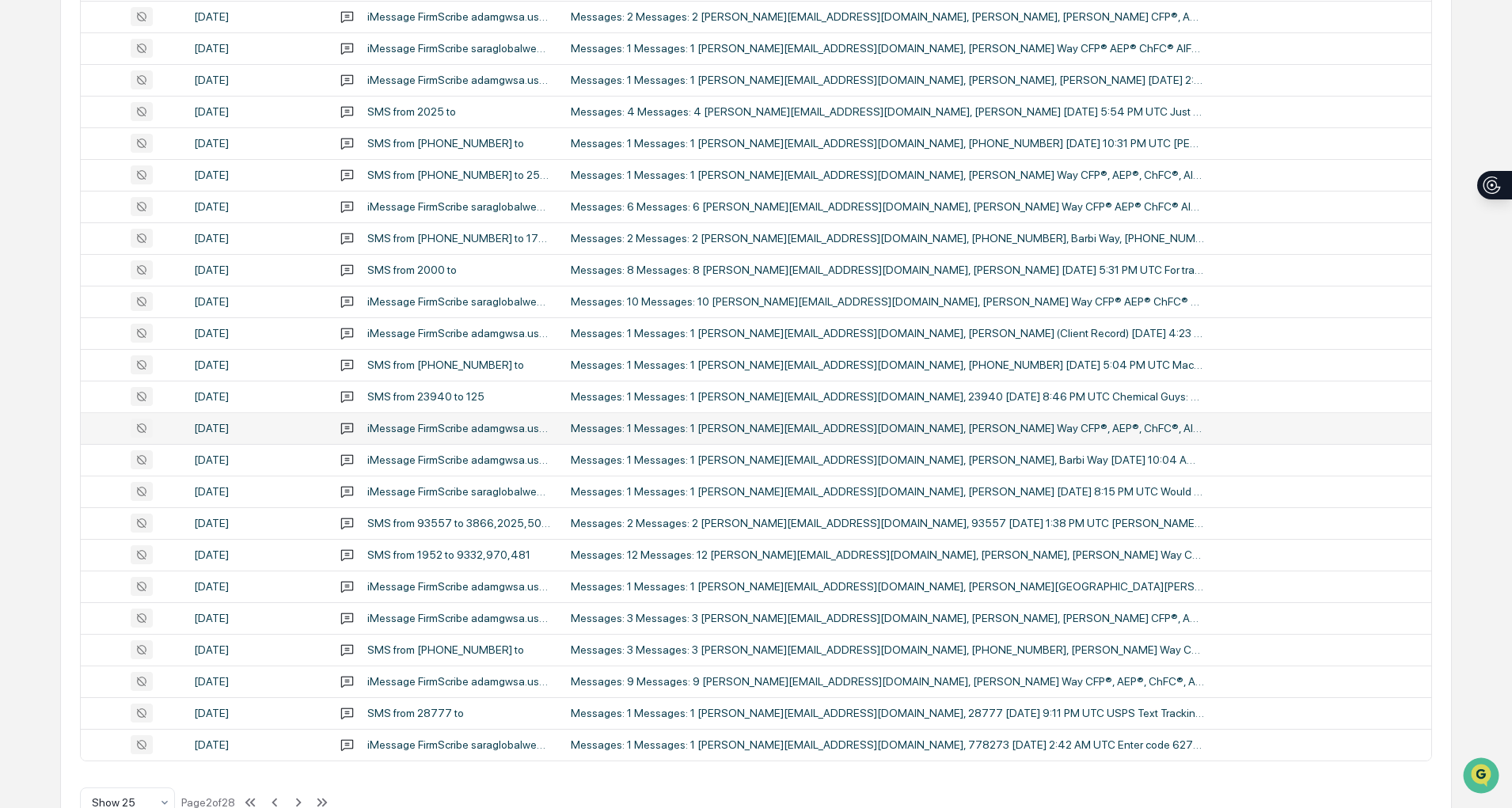
click at [898, 436] on td "Messages: 1 Messages: 1 [PERSON_NAME][EMAIL_ADDRESS][DOMAIN_NAME], [PERSON_NAME…" at bounding box center [995, 428] width 869 height 32
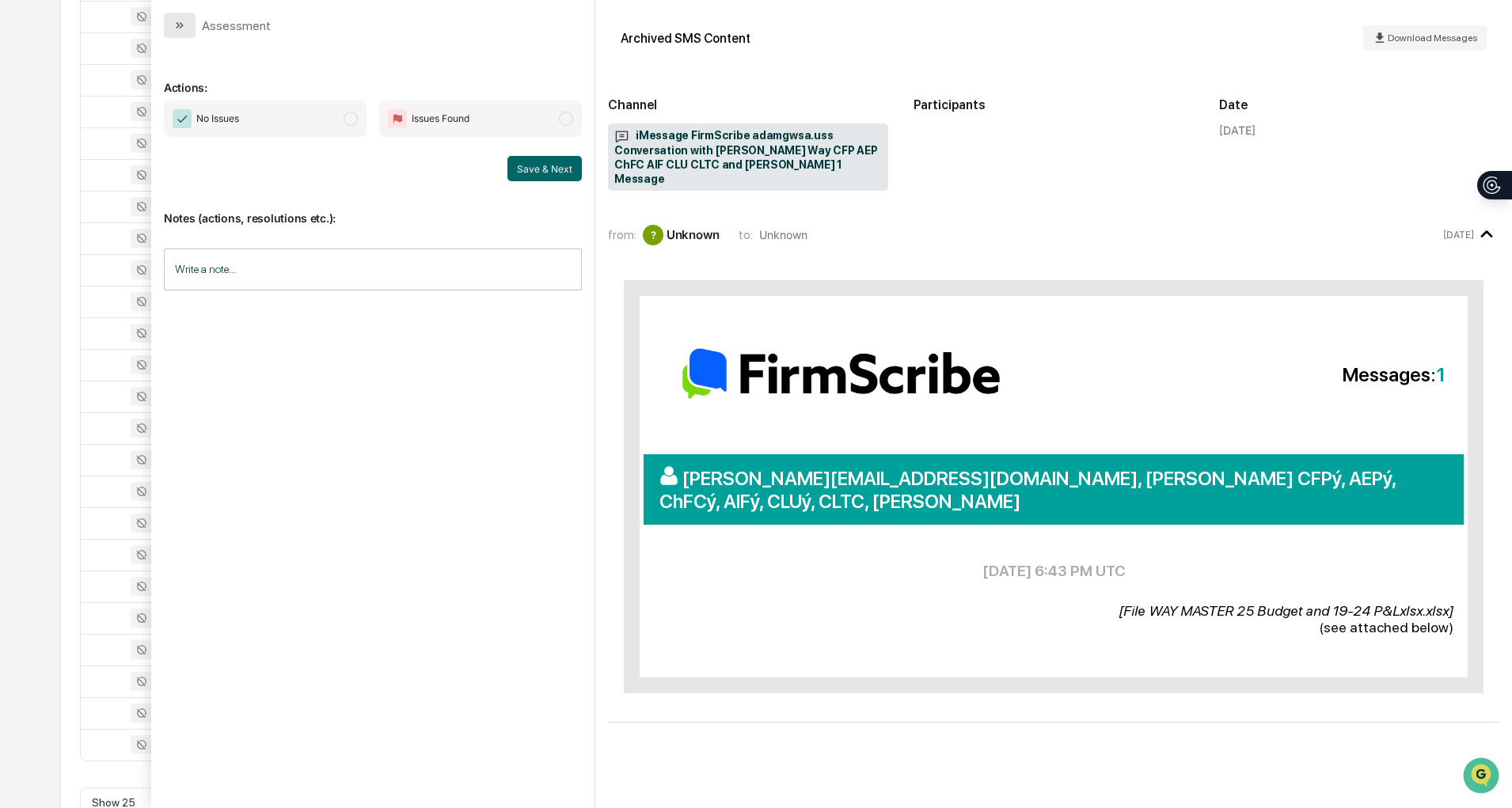
click at [178, 21] on icon "modal" at bounding box center [179, 24] width 12 height 12
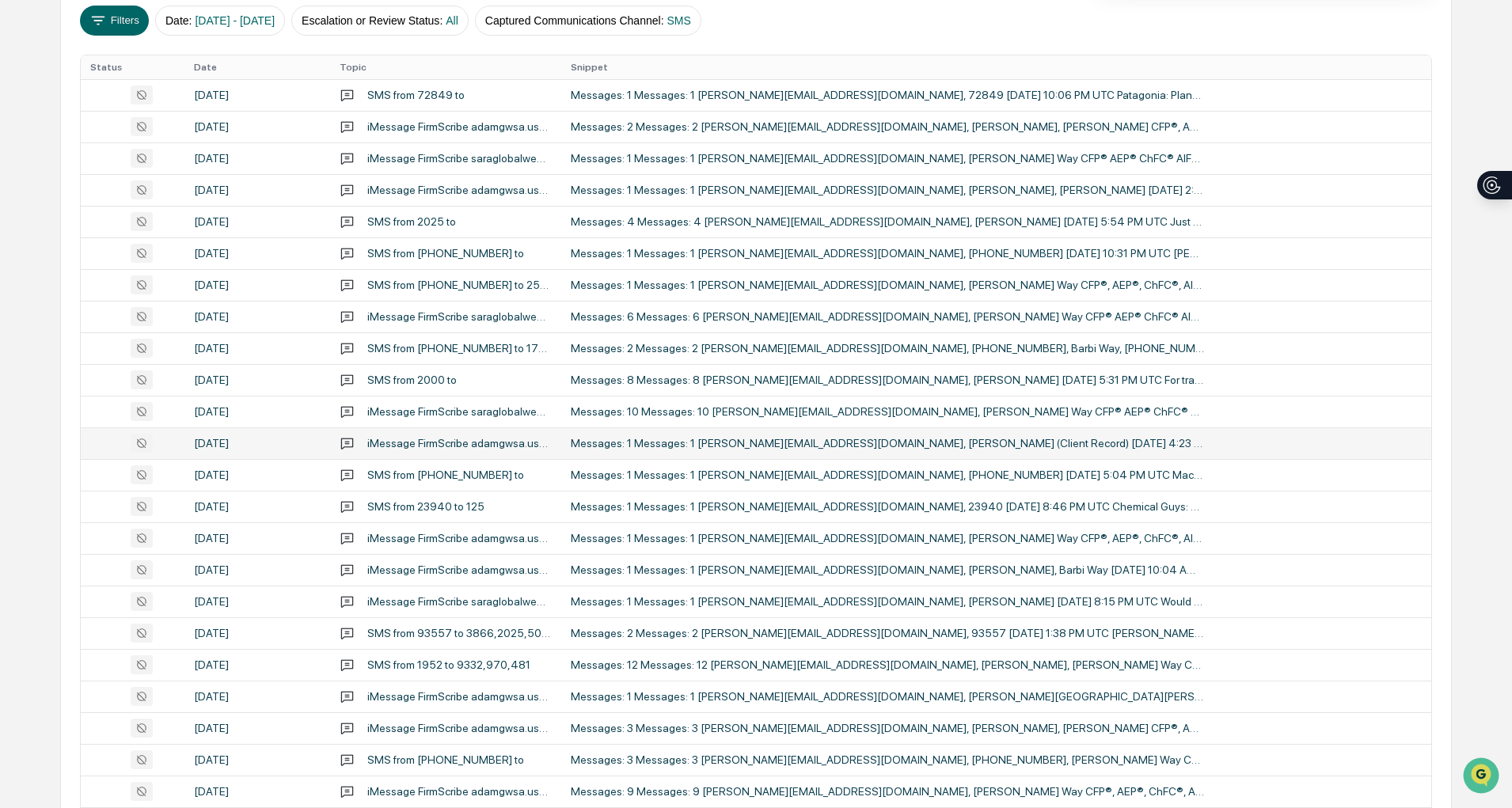
scroll to position [281, 0]
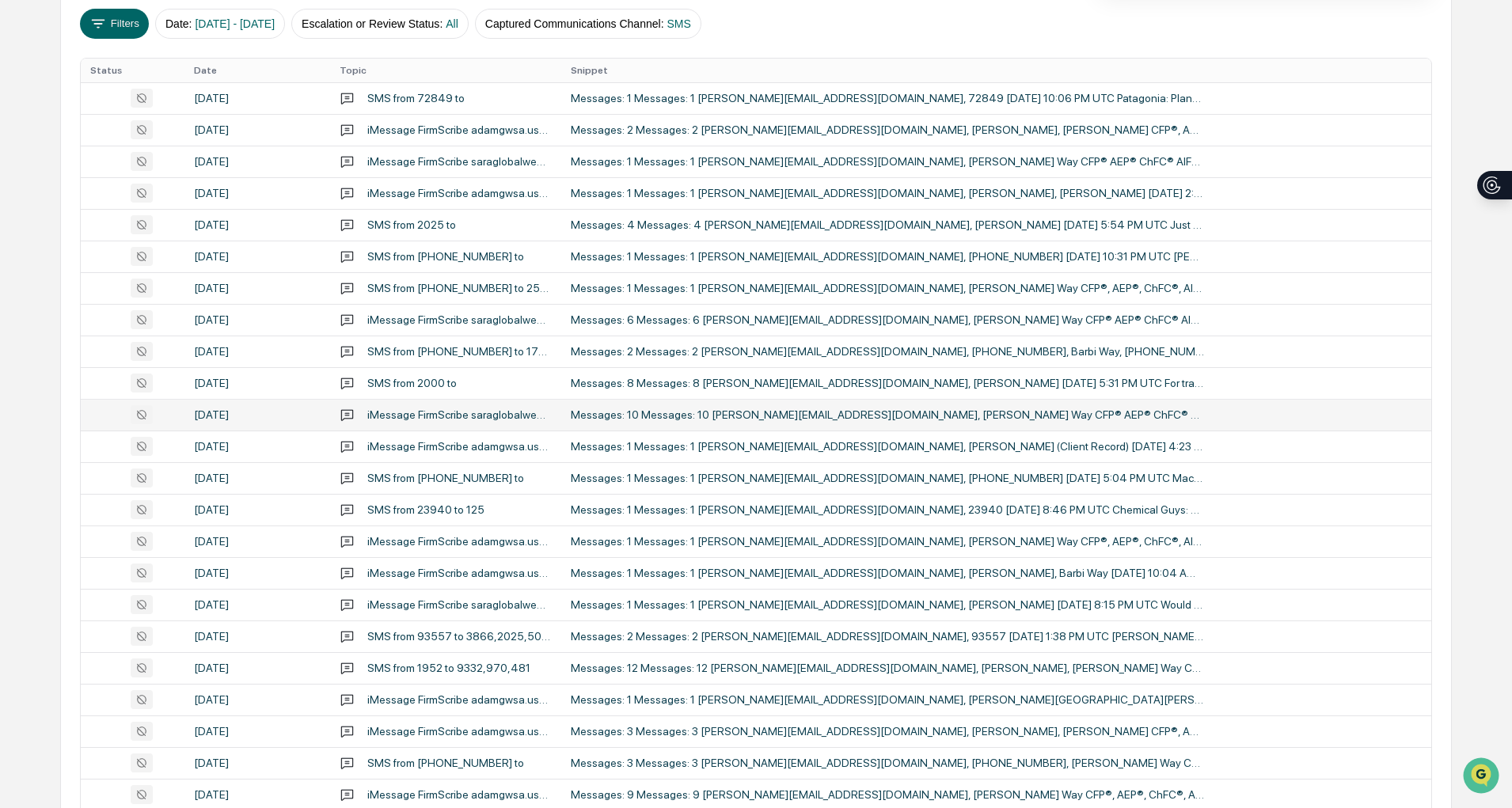
click at [942, 415] on div "Messages: 10 Messages: 10 [PERSON_NAME][EMAIL_ADDRESS][DOMAIN_NAME], [PERSON_NA…" at bounding box center [886, 414] width 633 height 12
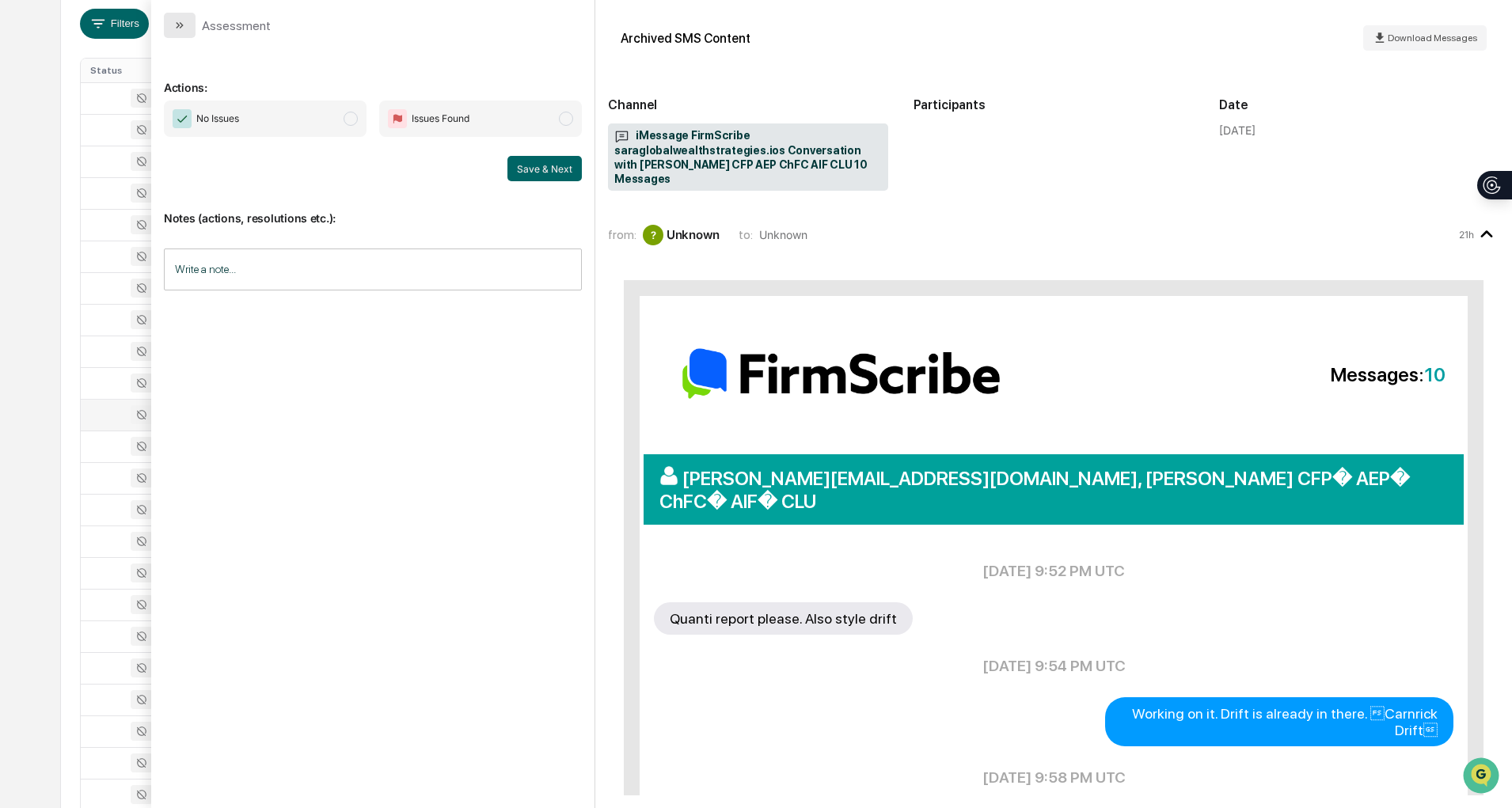
click at [177, 30] on icon "modal" at bounding box center [179, 24] width 12 height 12
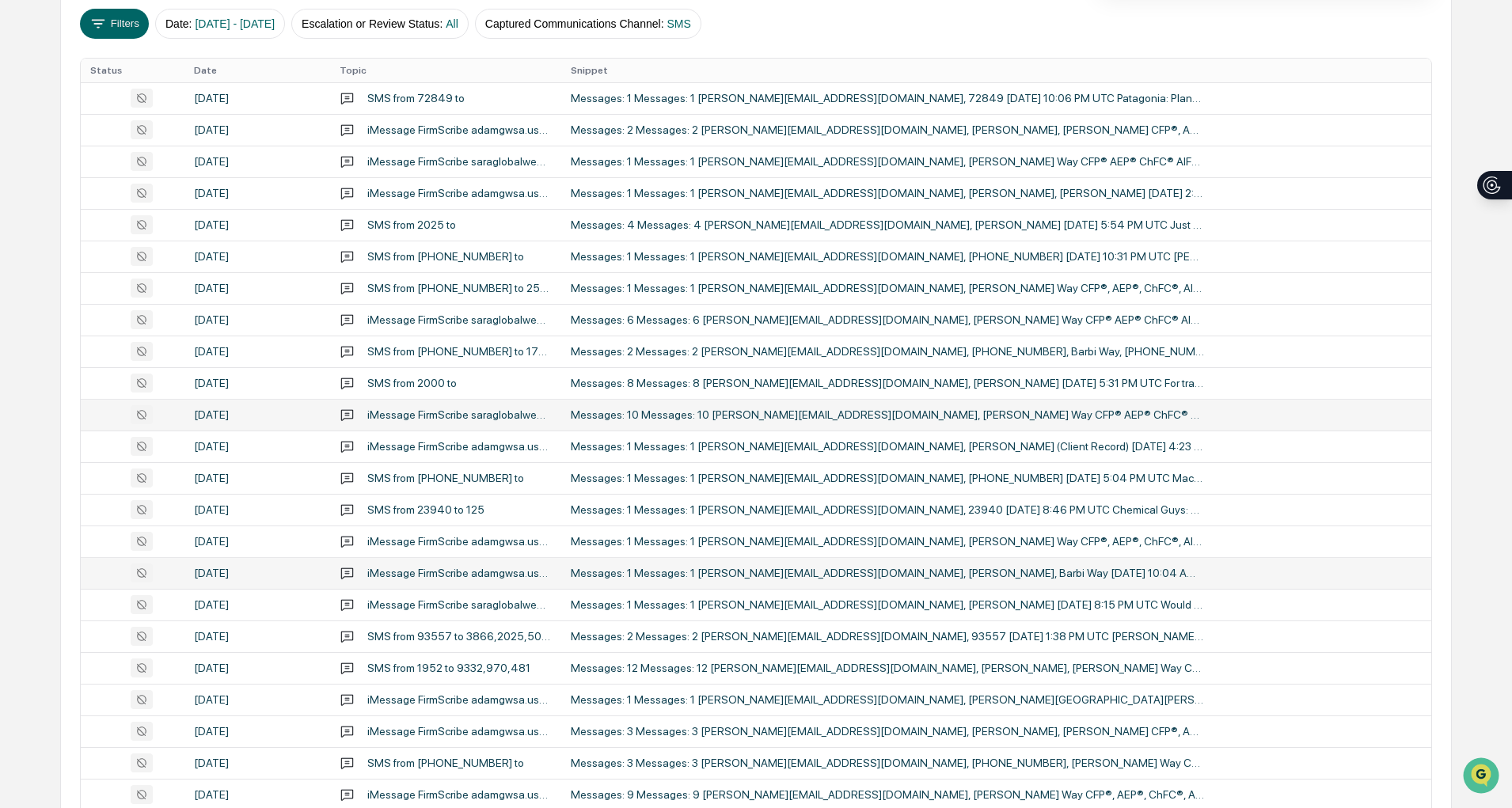
scroll to position [436, 0]
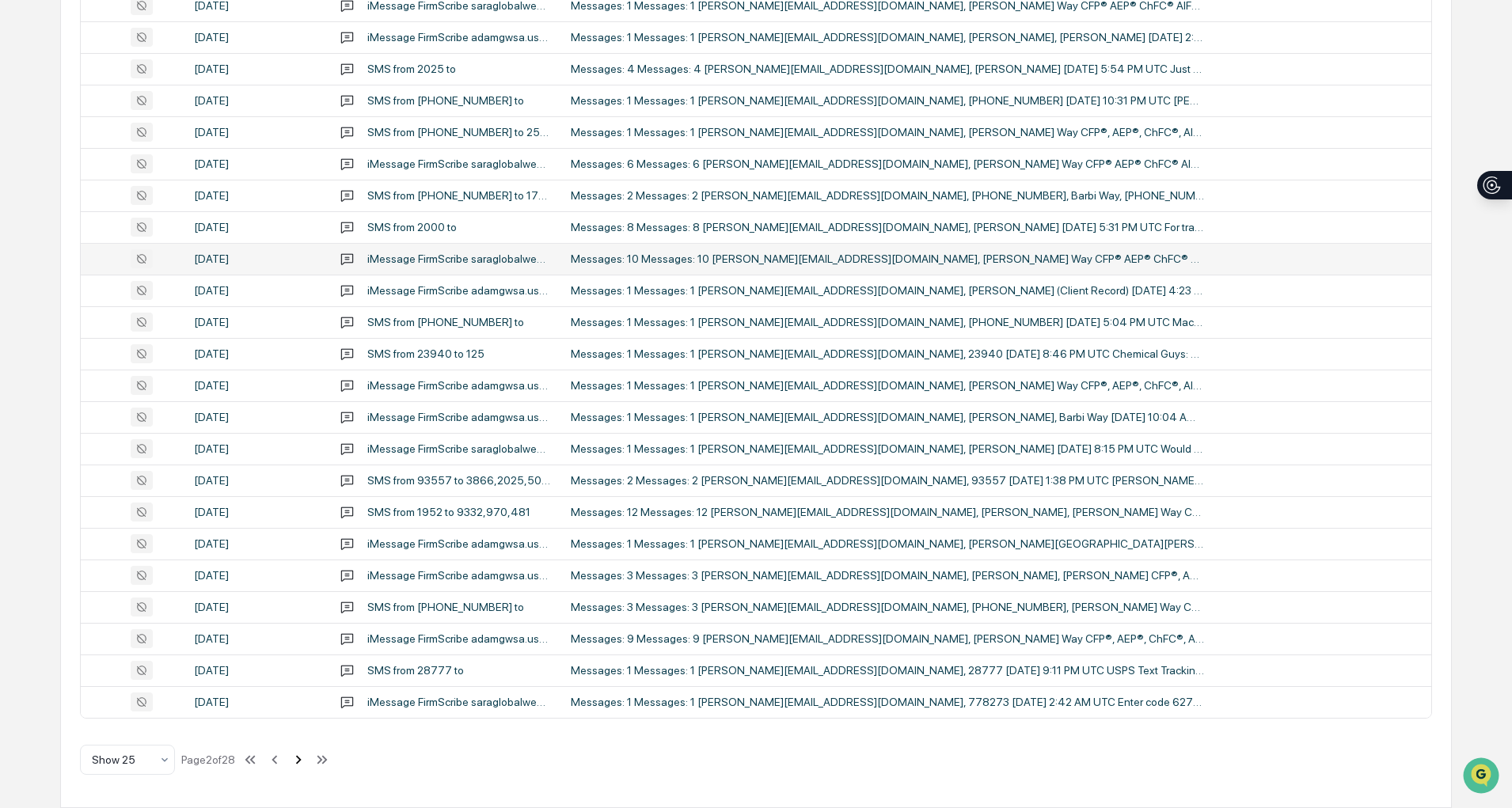
click at [306, 754] on icon at bounding box center [298, 759] width 18 height 18
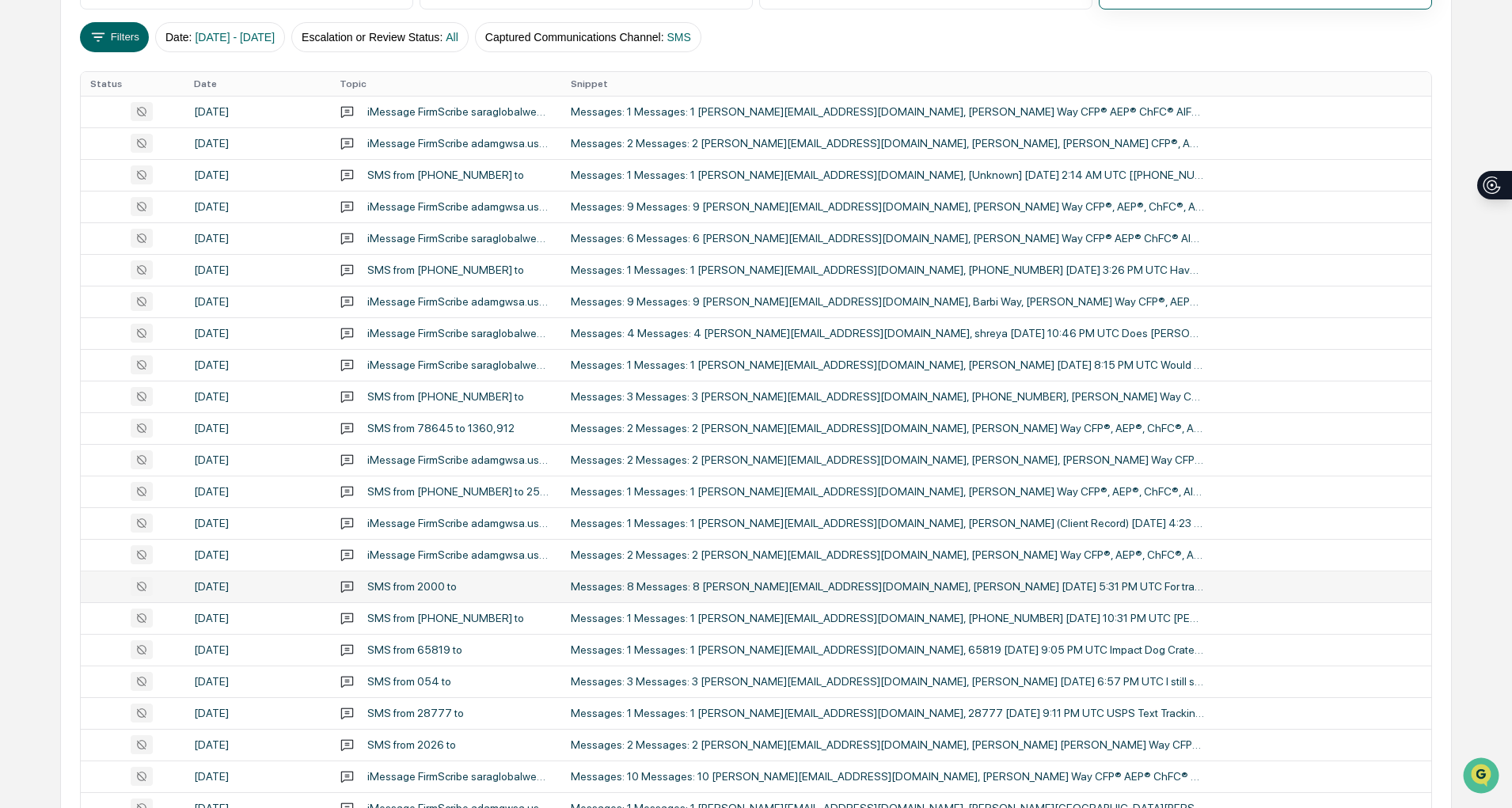
scroll to position [266, 0]
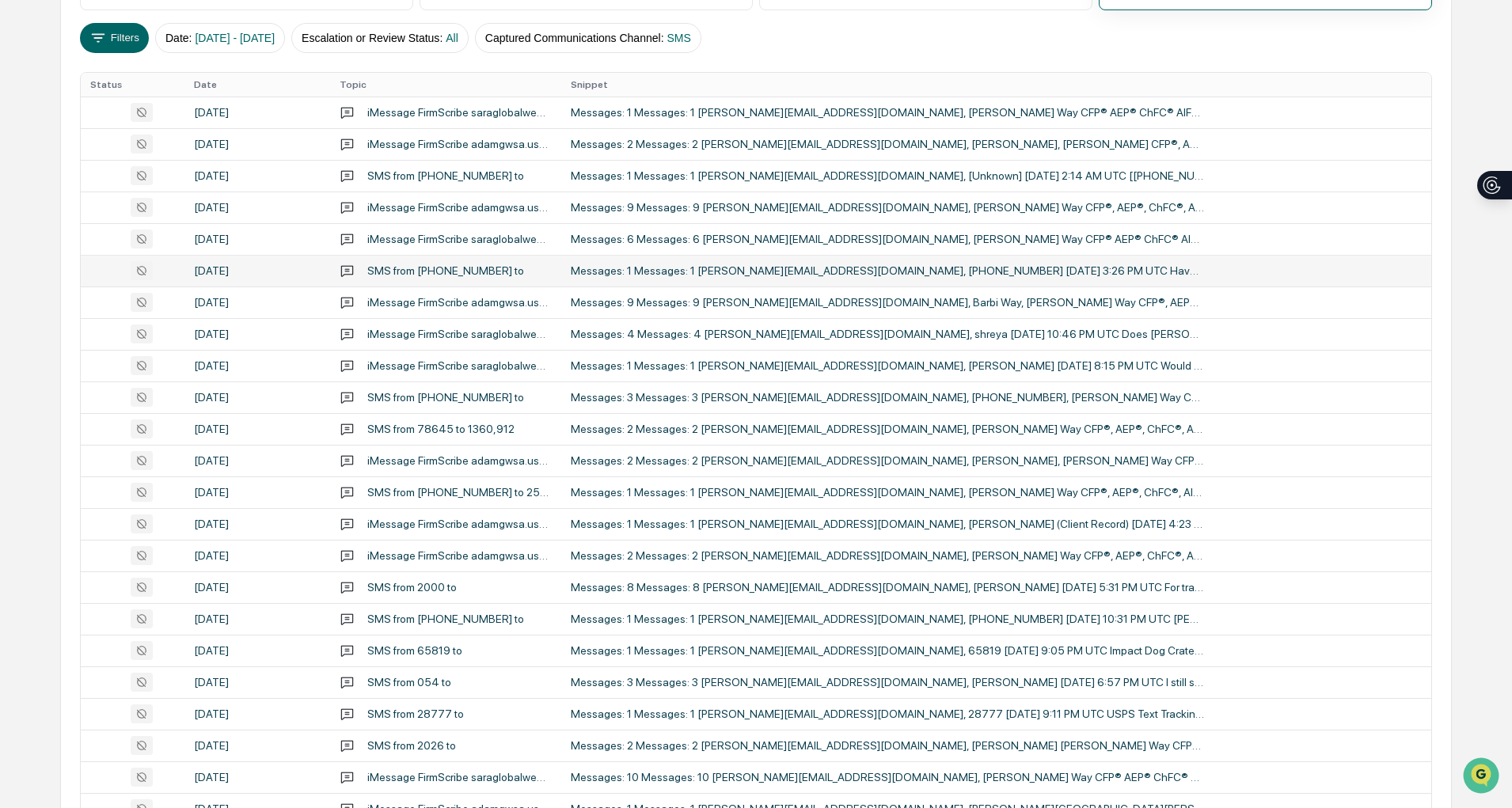
click at [835, 277] on td "Messages: 1 Messages: 1 [PERSON_NAME][EMAIL_ADDRESS][DOMAIN_NAME], [PHONE_NUMBE…" at bounding box center [995, 271] width 869 height 32
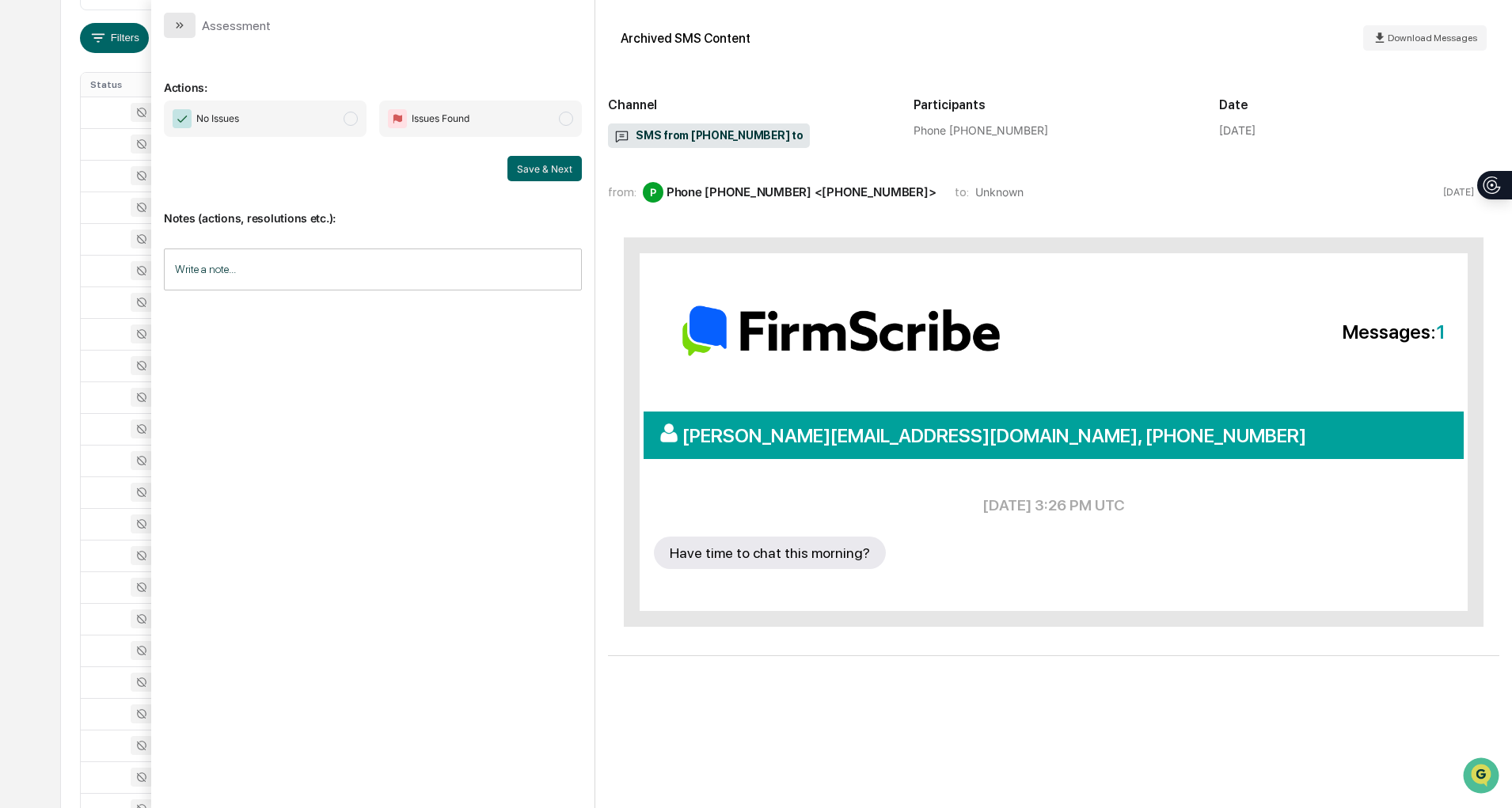
click at [182, 27] on icon "modal" at bounding box center [179, 24] width 12 height 12
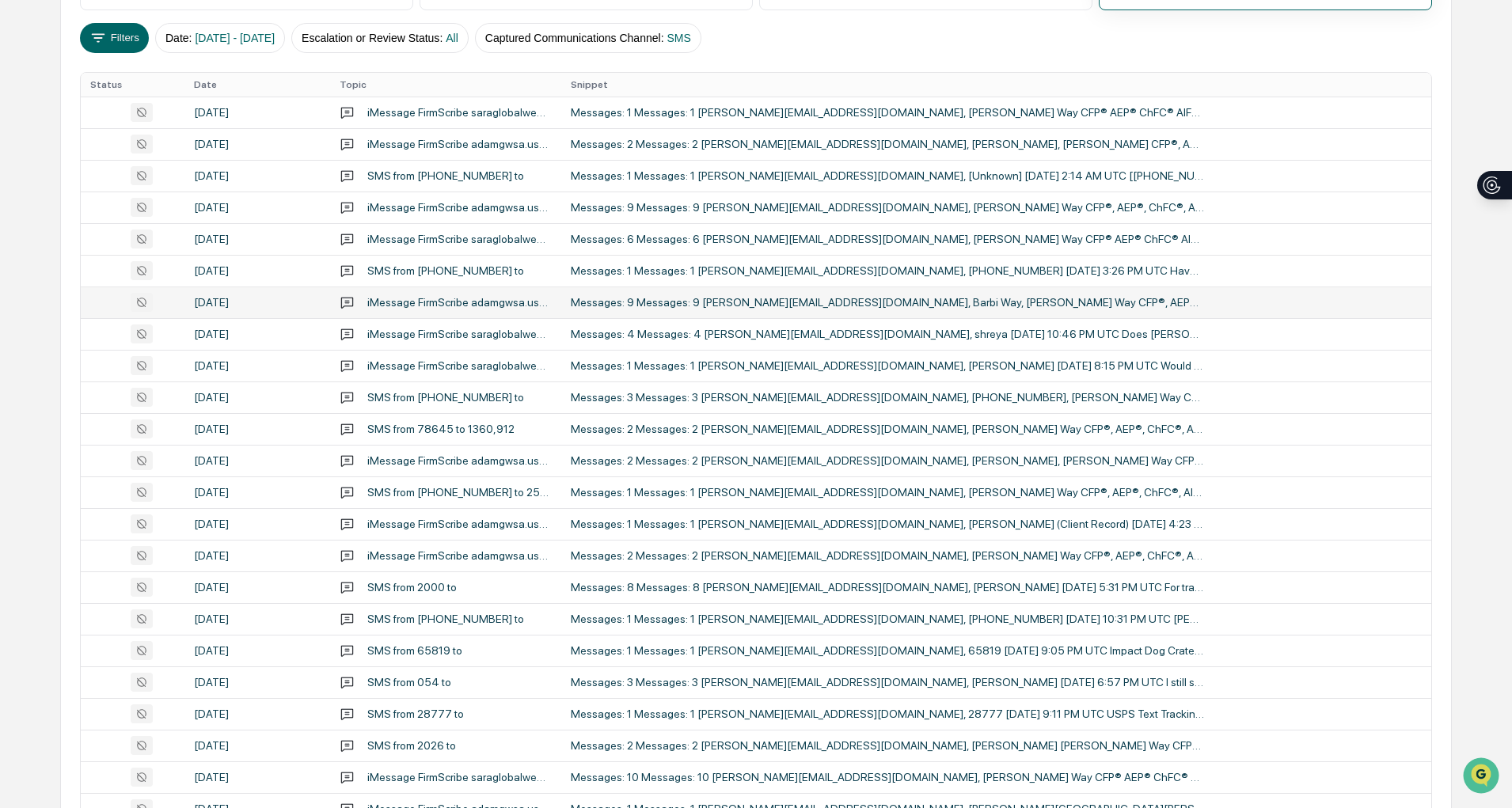
click at [798, 308] on div "Messages: 9 Messages: 9 [PERSON_NAME][EMAIL_ADDRESS][DOMAIN_NAME], Barbi Way, […" at bounding box center [886, 302] width 633 height 12
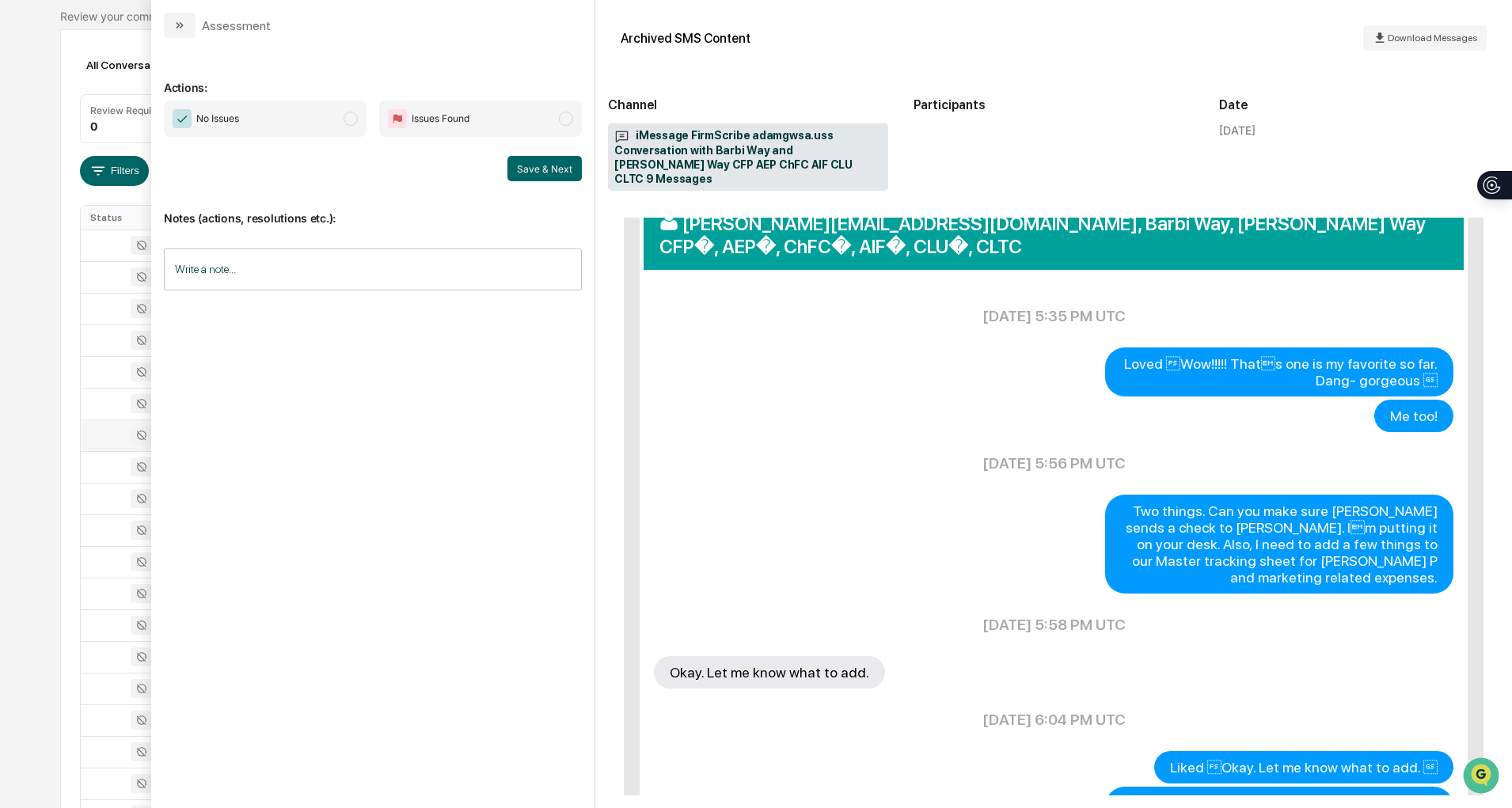
scroll to position [254, 0]
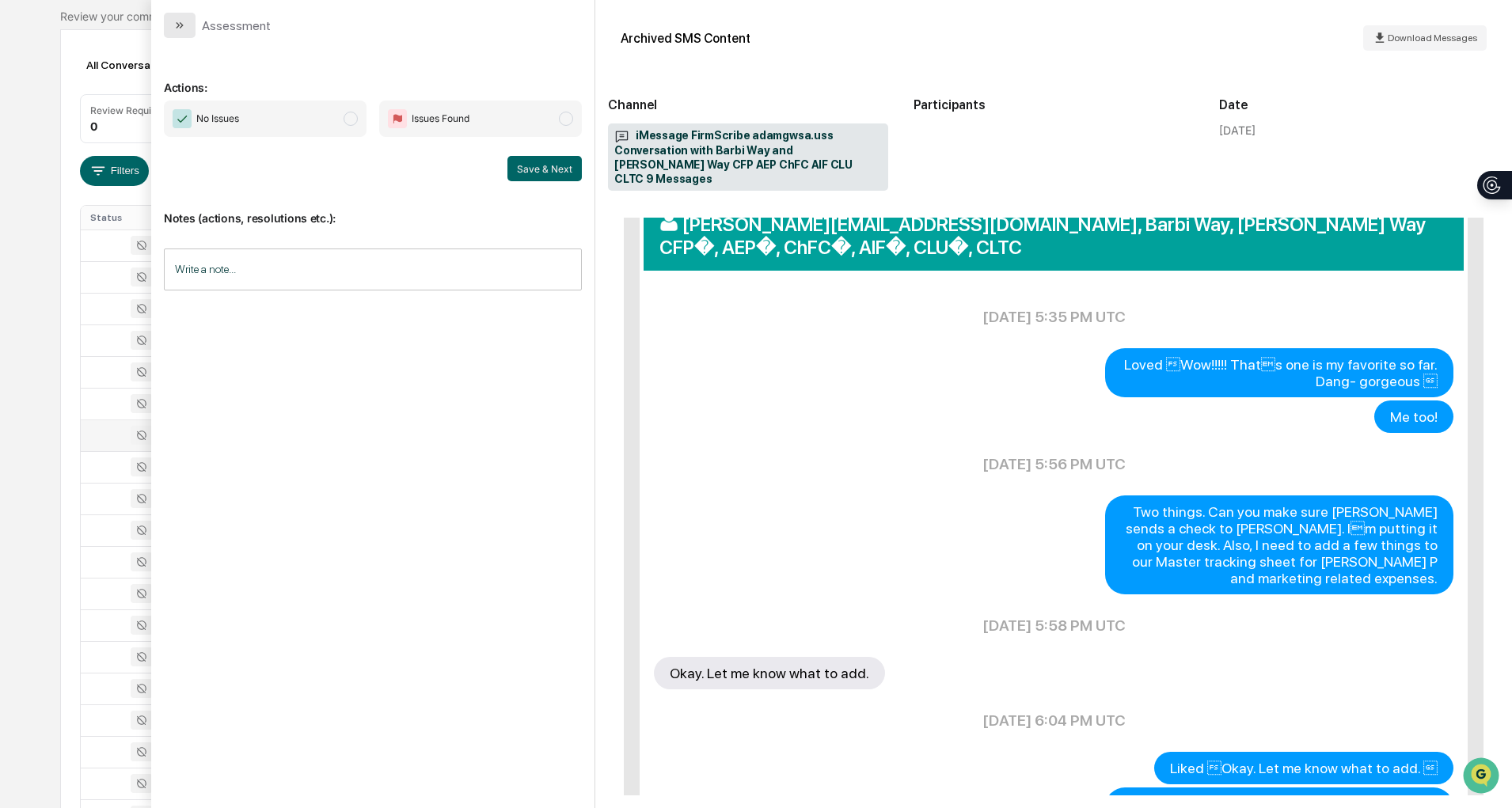
click at [182, 22] on icon "modal" at bounding box center [179, 24] width 12 height 12
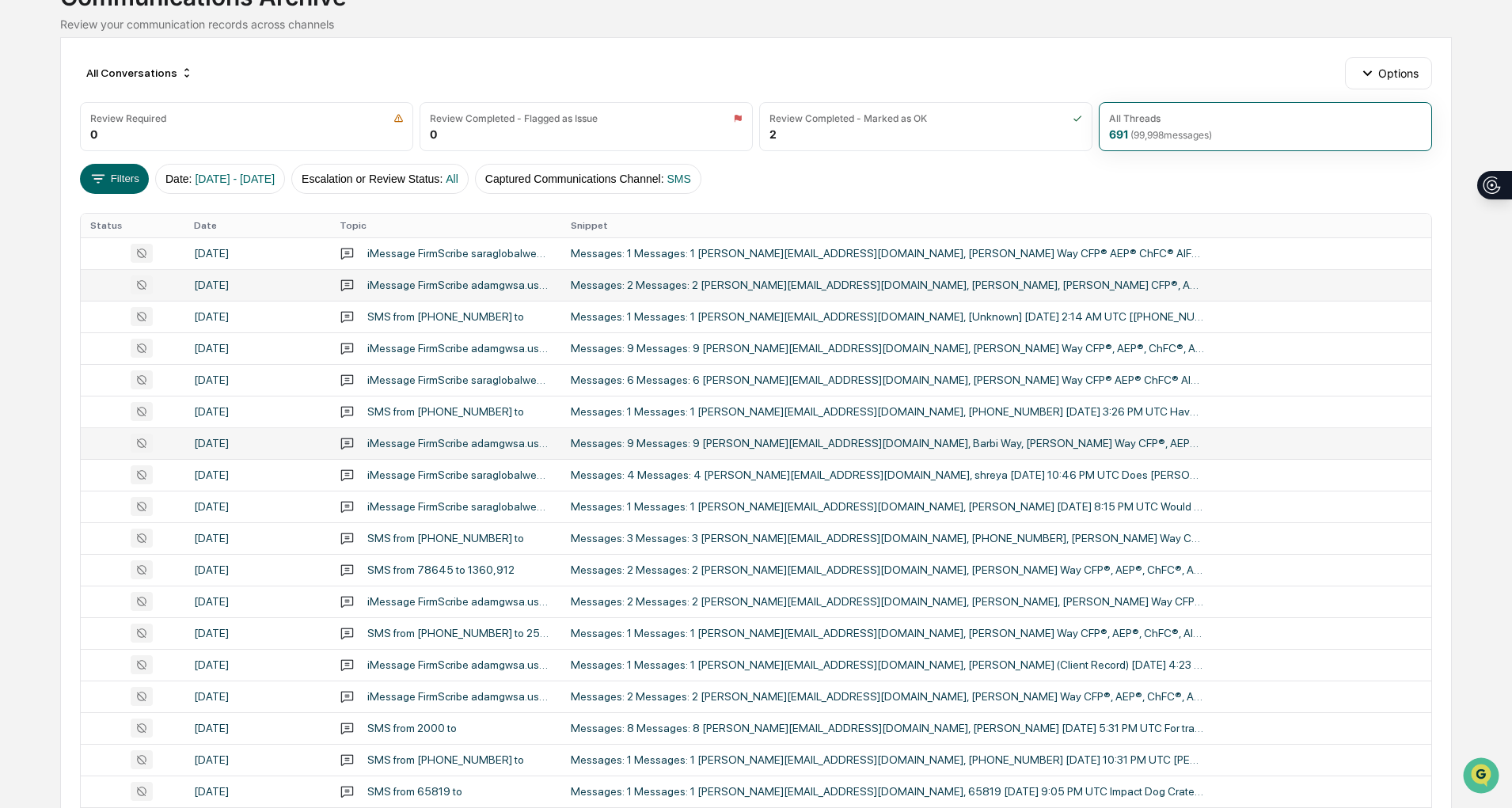
scroll to position [436, 0]
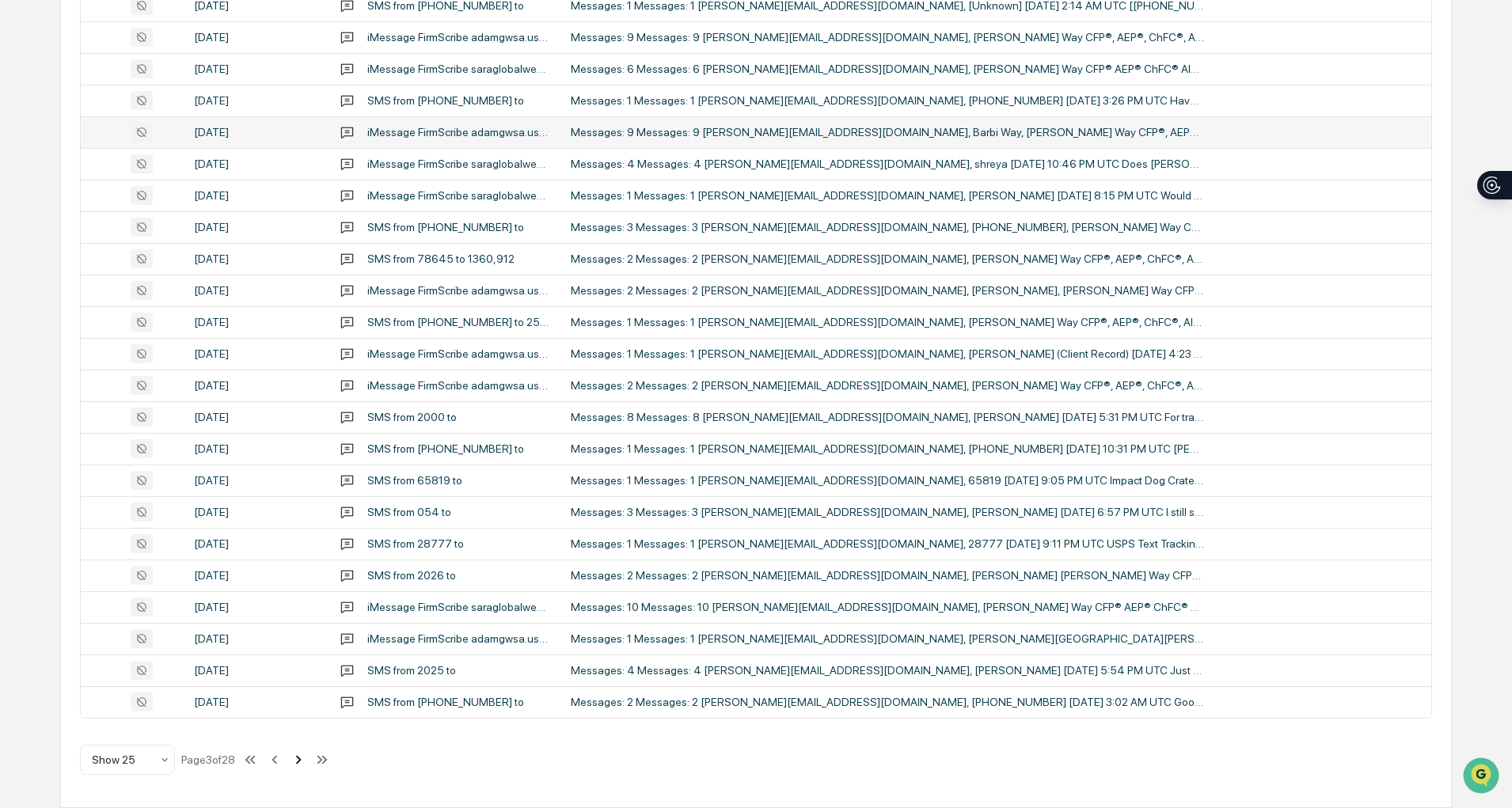
click at [301, 762] on icon at bounding box center [298, 759] width 18 height 18
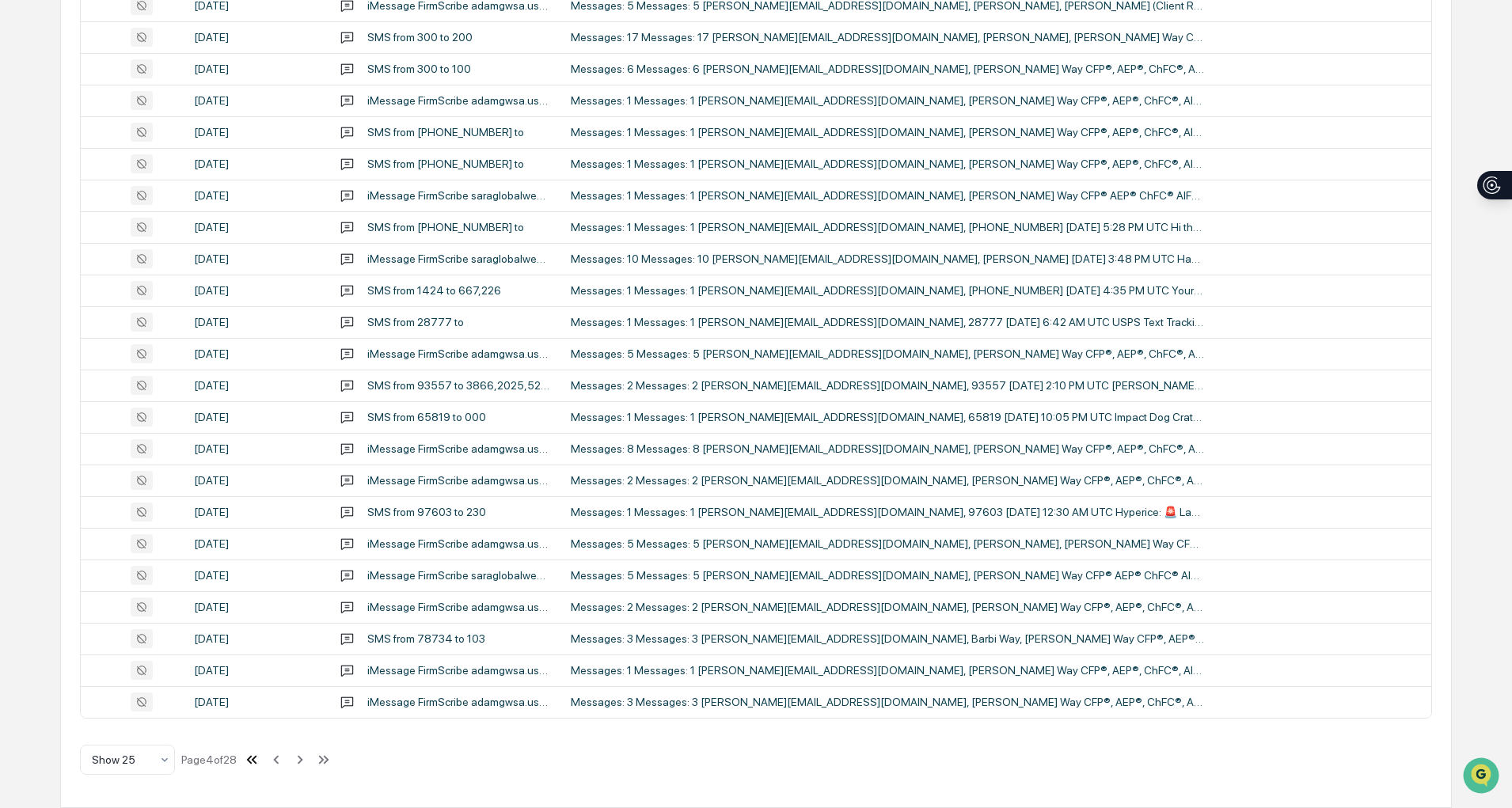
click at [261, 759] on icon at bounding box center [251, 759] width 18 height 18
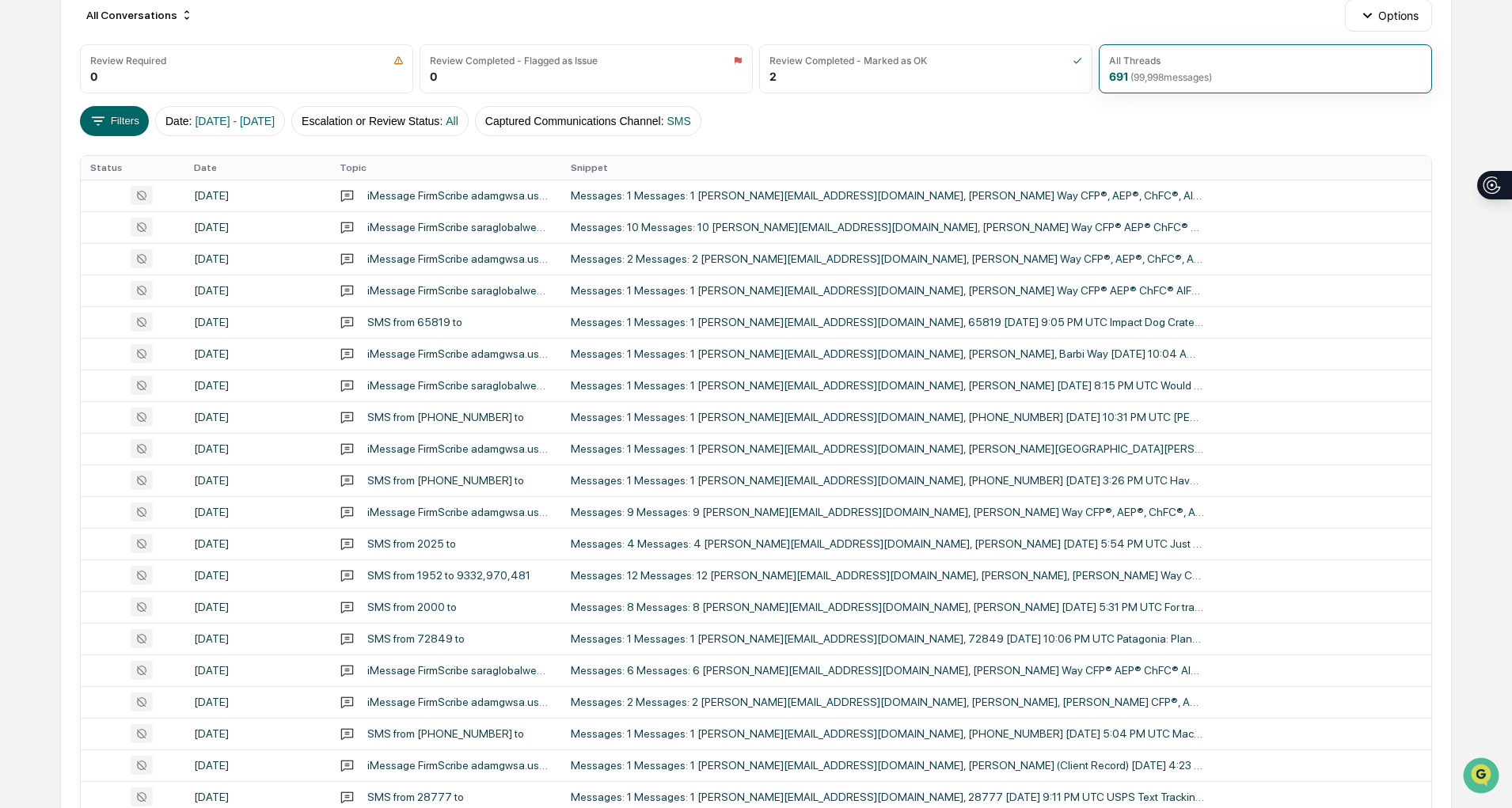
scroll to position [182, 0]
click at [747, 191] on div "Messages: 1 Messages: 1 [PERSON_NAME][EMAIL_ADDRESS][DOMAIN_NAME], [PERSON_NAME…" at bounding box center [886, 196] width 633 height 12
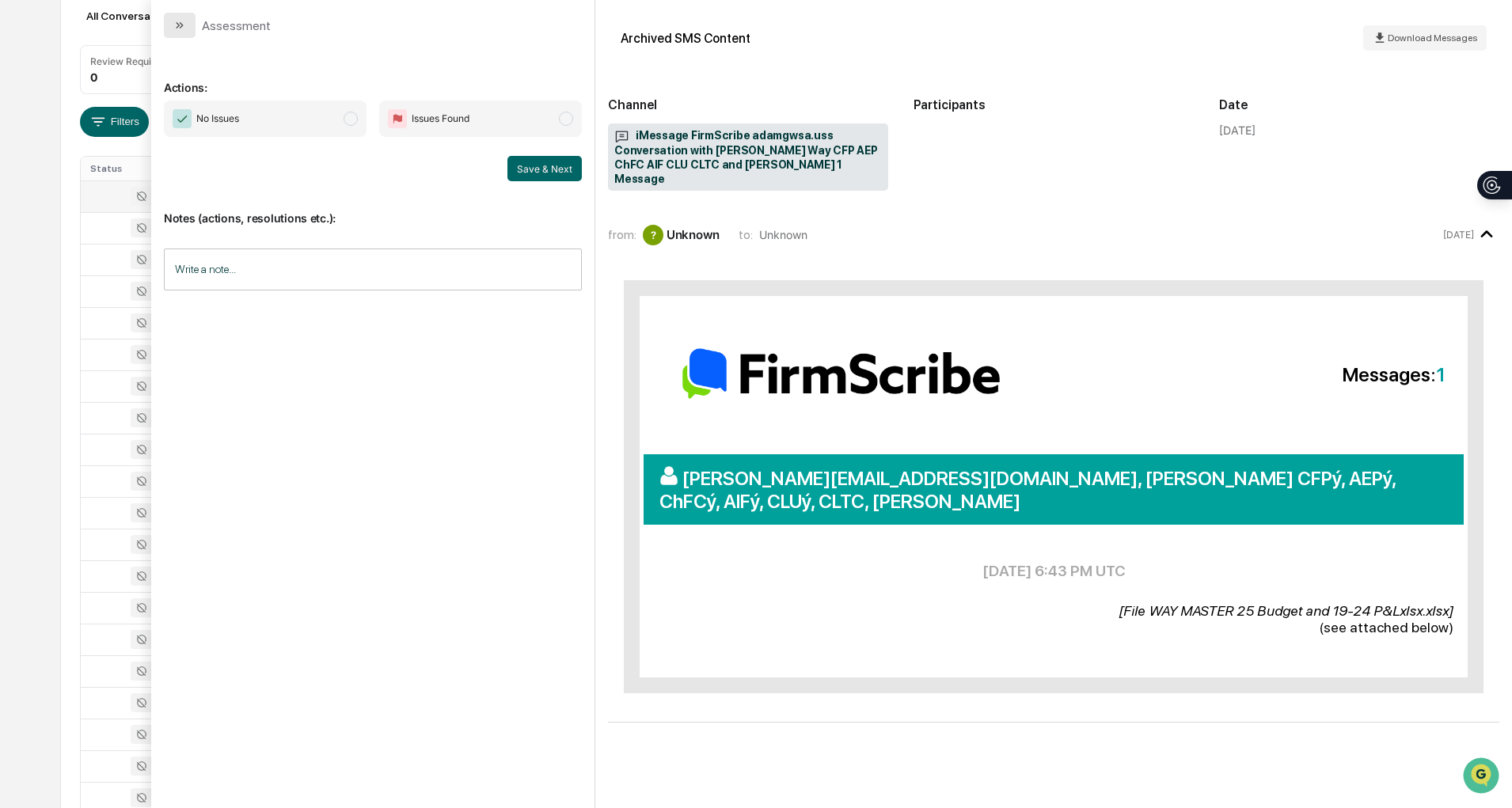
click at [188, 24] on button "modal" at bounding box center [180, 24] width 32 height 25
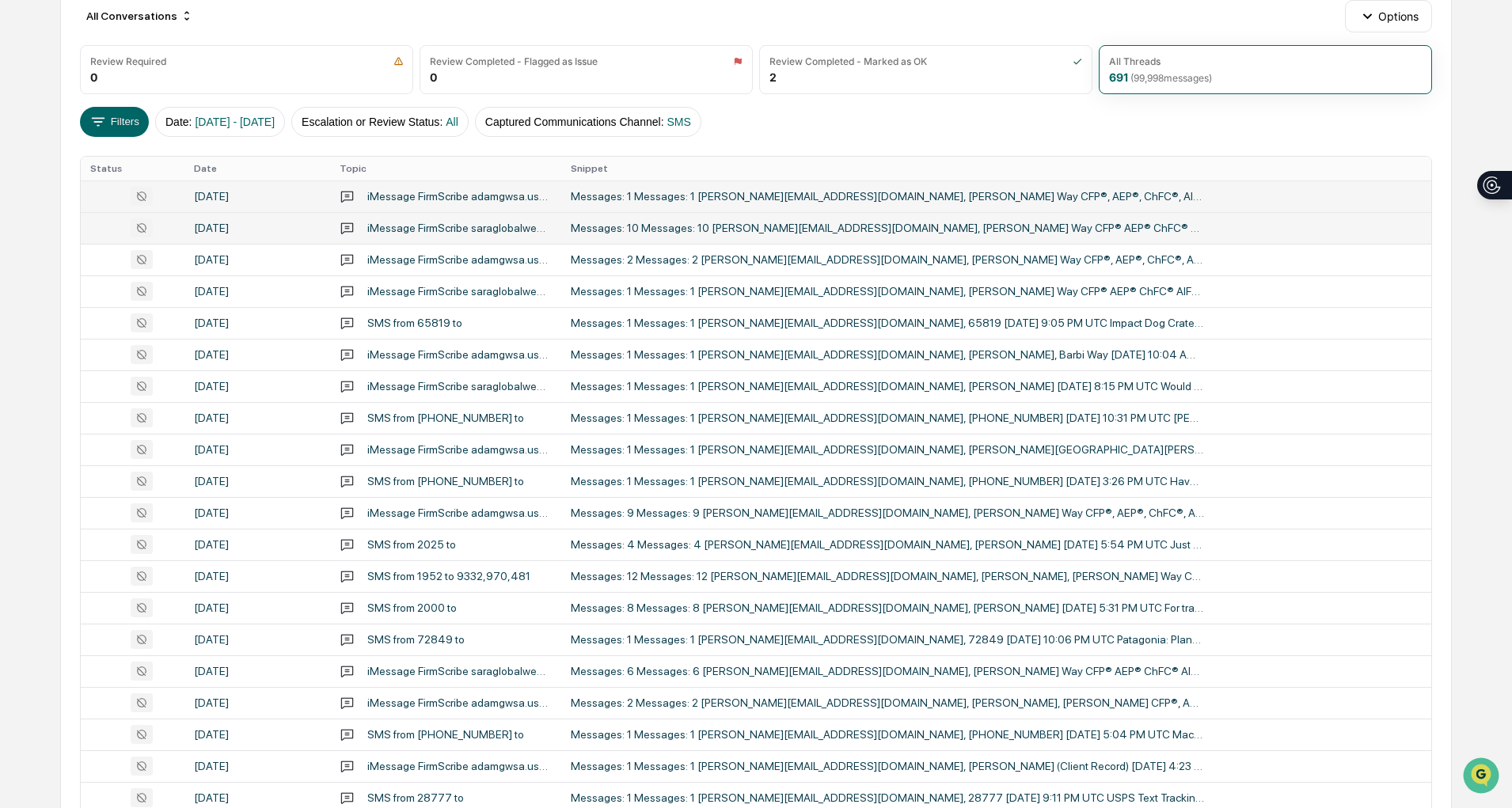
click at [593, 230] on div "Messages: 10 Messages: 10 [PERSON_NAME][EMAIL_ADDRESS][DOMAIN_NAME], [PERSON_NA…" at bounding box center [886, 228] width 633 height 12
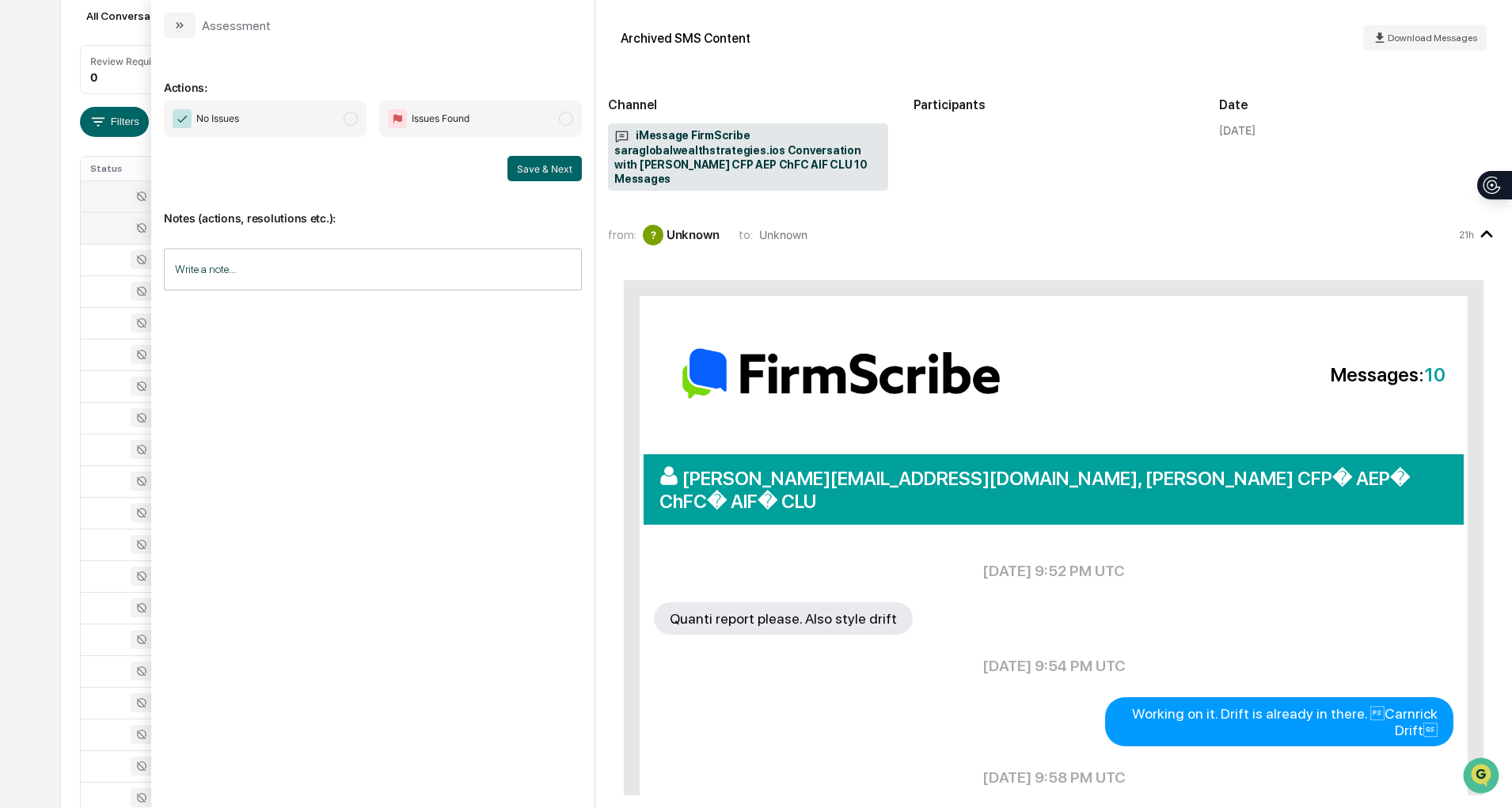
click at [201, 38] on div "Actions: No Issues Issues Found Save & Next Notes (actions, resolutions etc.): …" at bounding box center [373, 422] width 443 height 769
click at [178, 30] on icon "modal" at bounding box center [179, 24] width 12 height 12
